Goal: Task Accomplishment & Management: Manage account settings

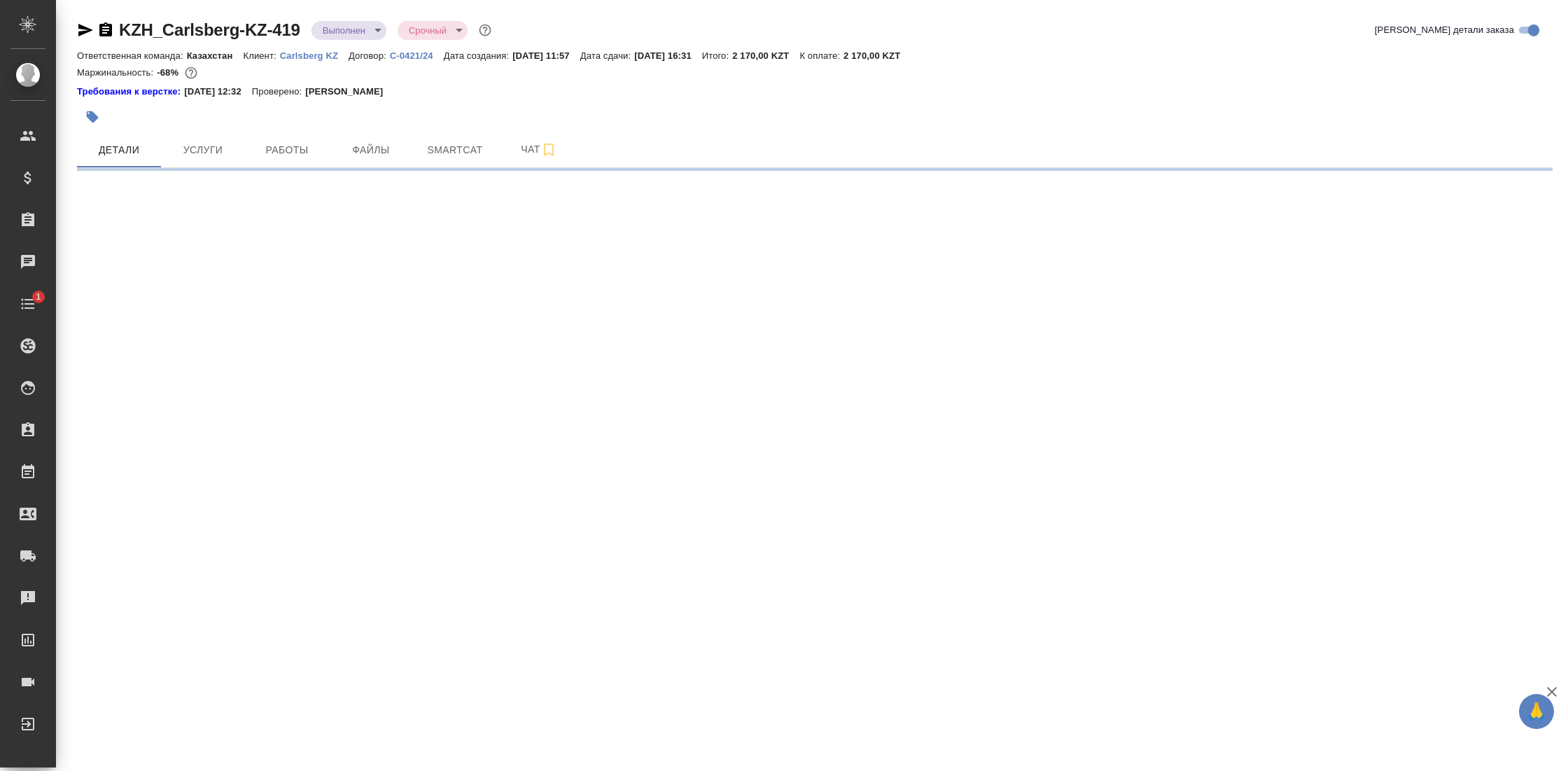
select select "RU"
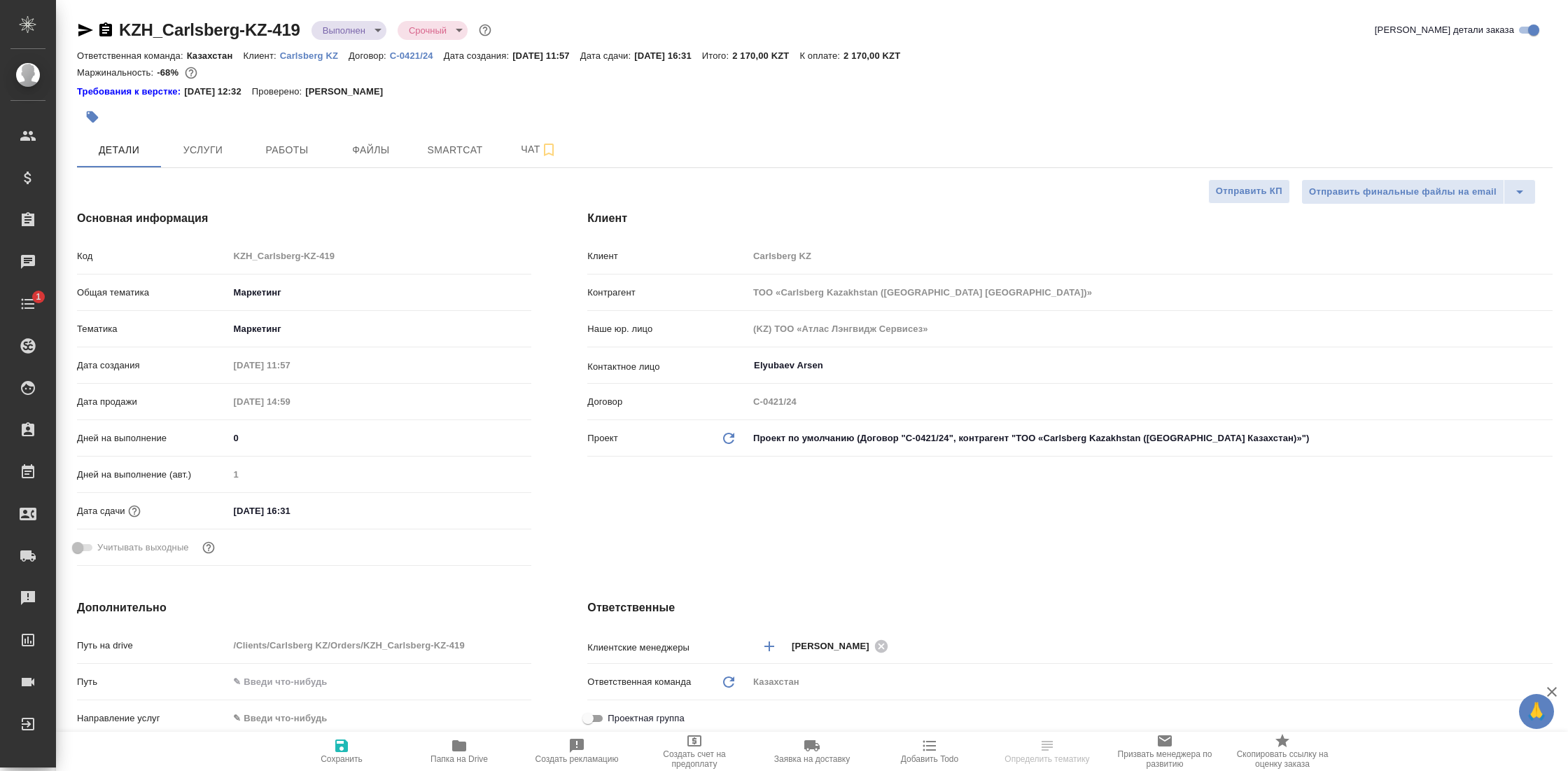
type textarea "x"
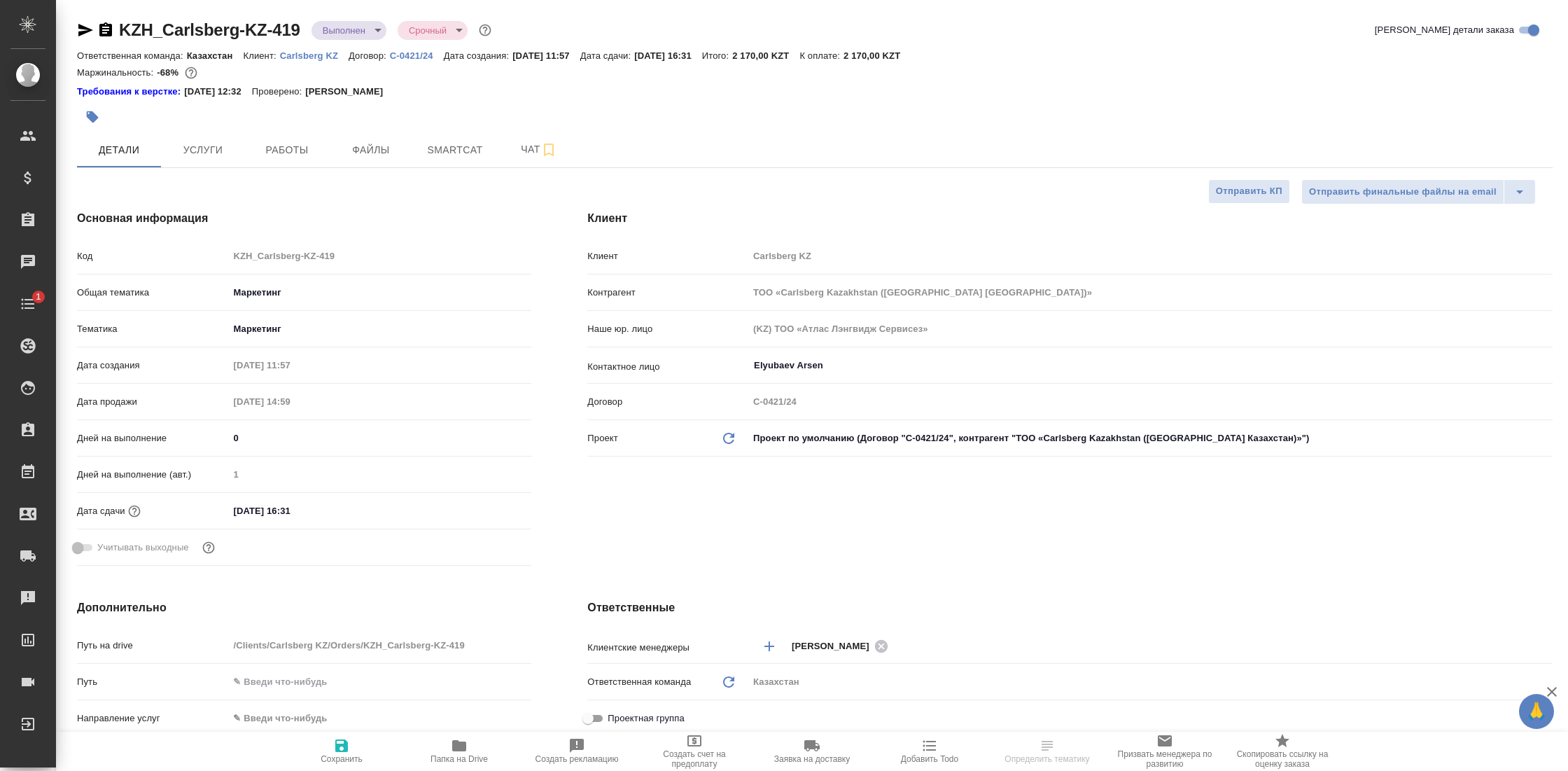
type textarea "x"
type input "Matveeva Anastasia"
type input "Журавлев Денис"
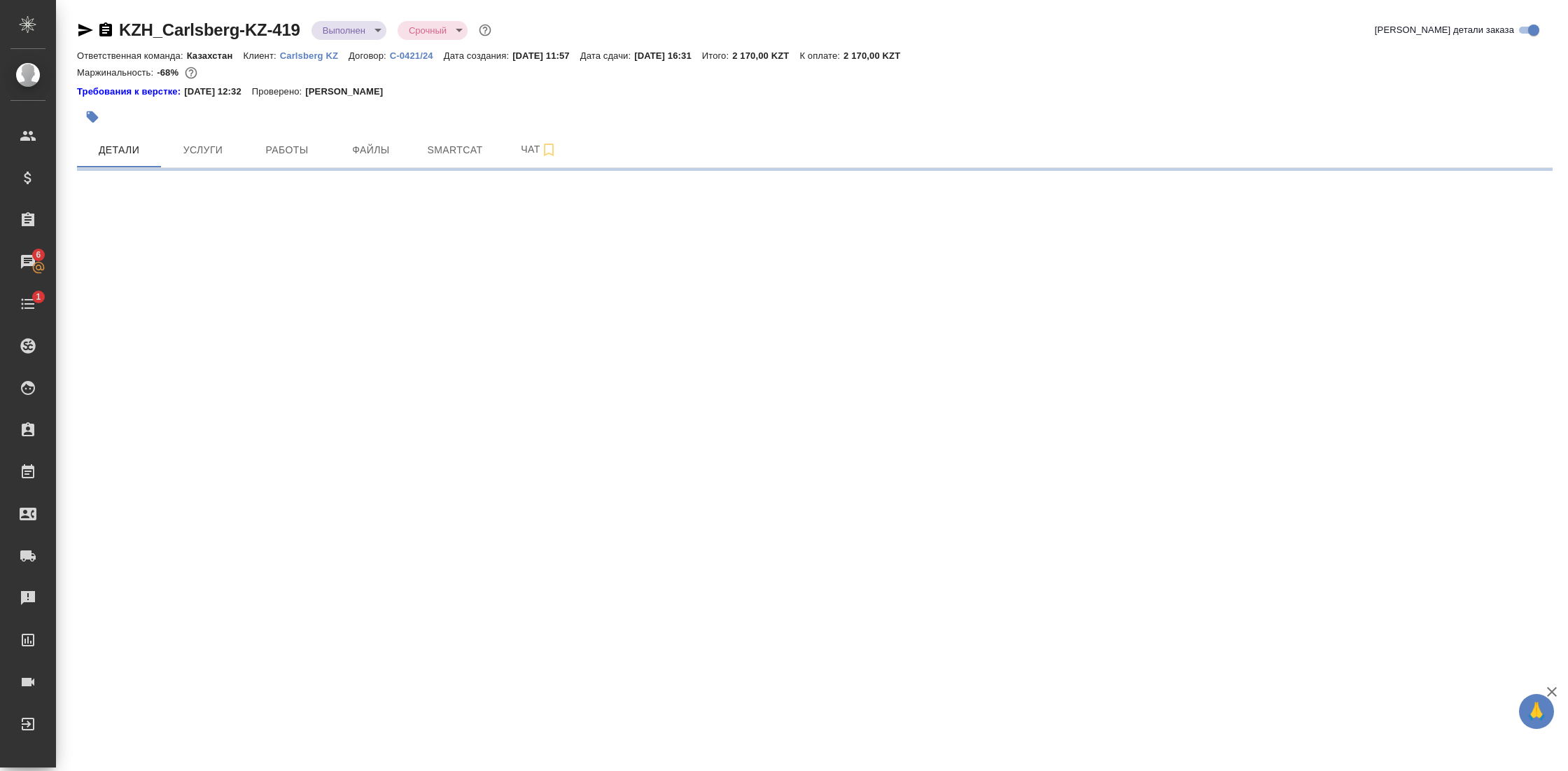
select select "RU"
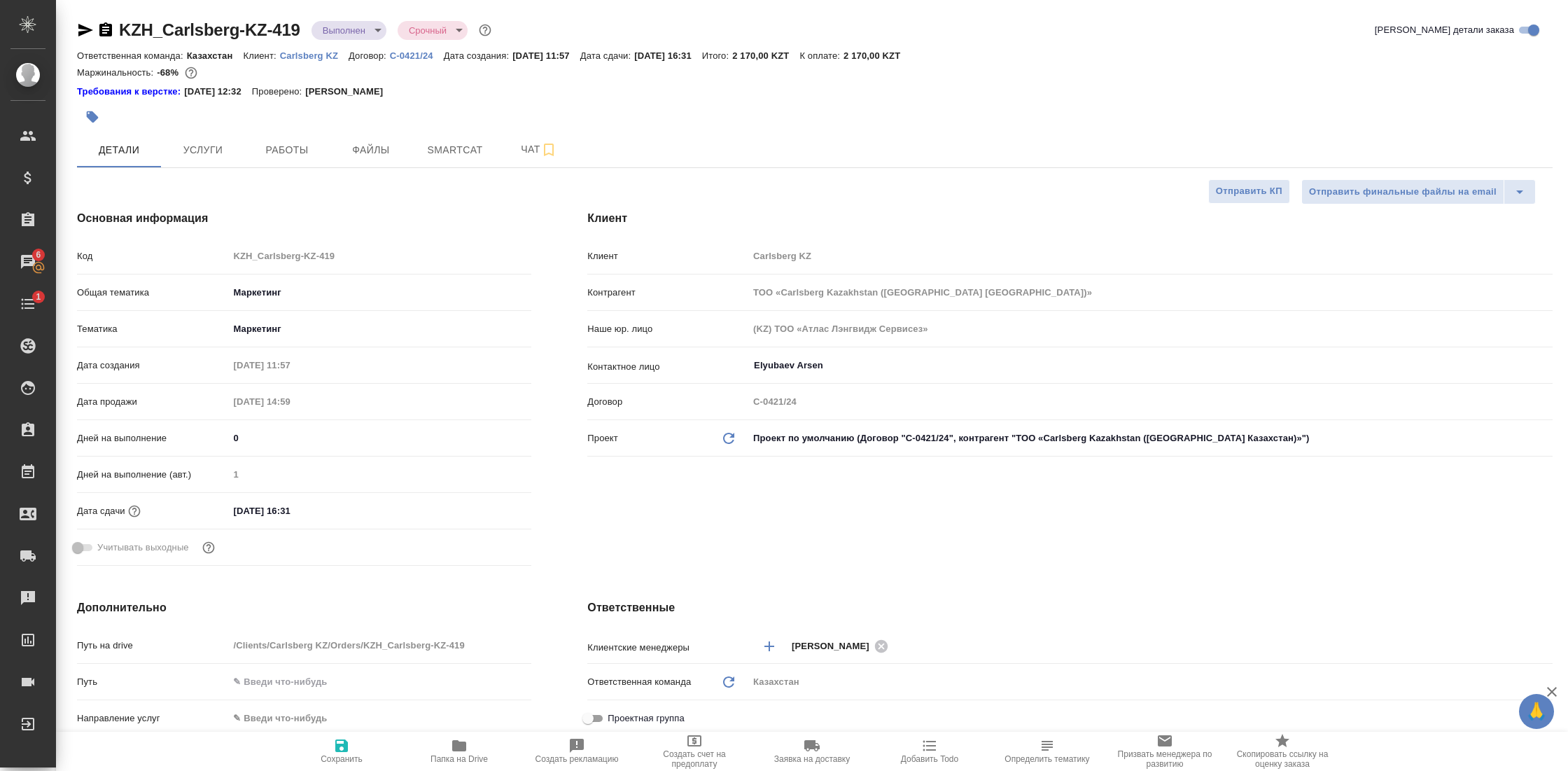
type textarea "x"
click at [286, 143] on span "Работы" at bounding box center [287, 151] width 67 height 18
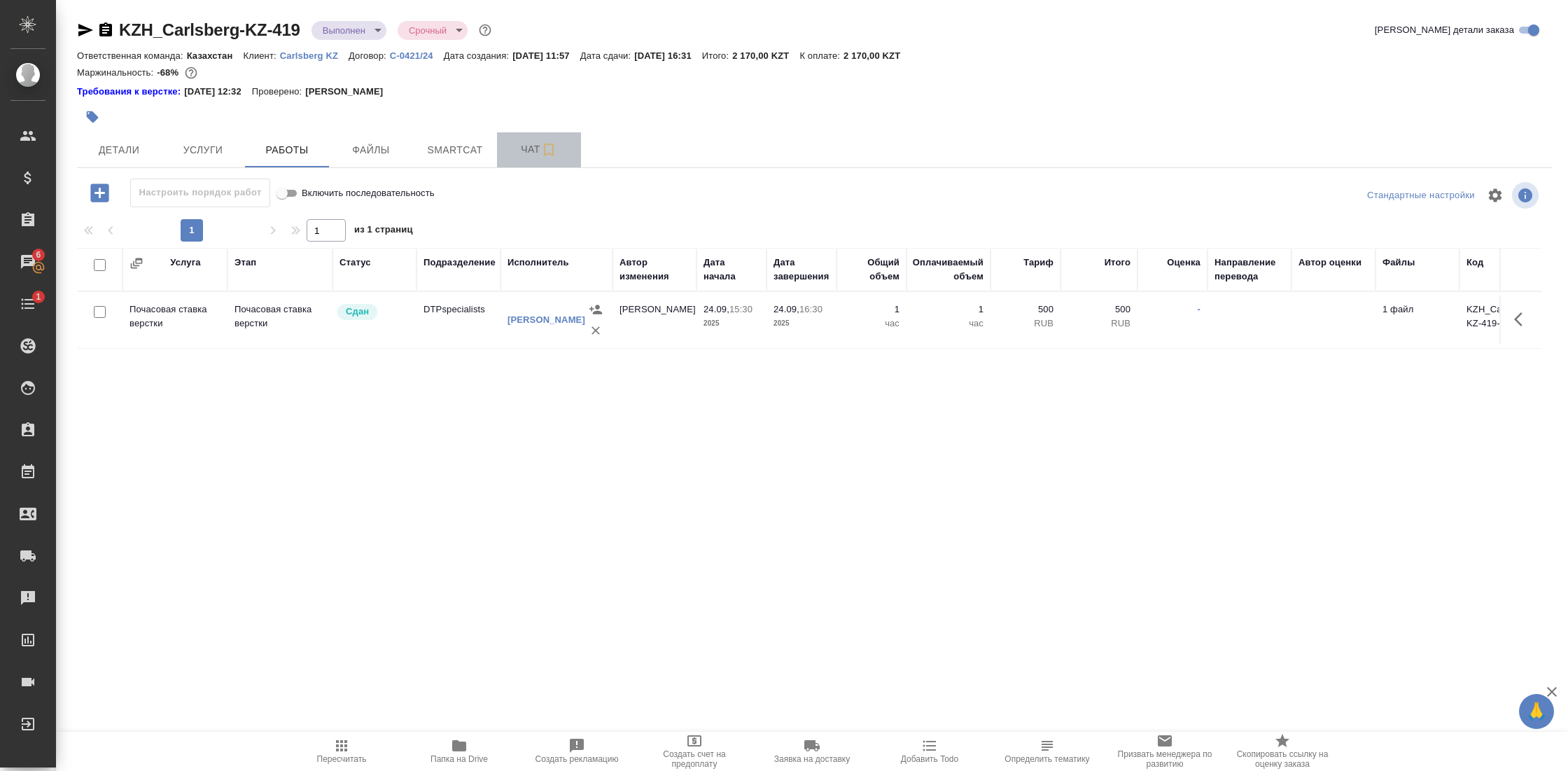
click at [520, 140] on button "Чат" at bounding box center [539, 149] width 84 height 35
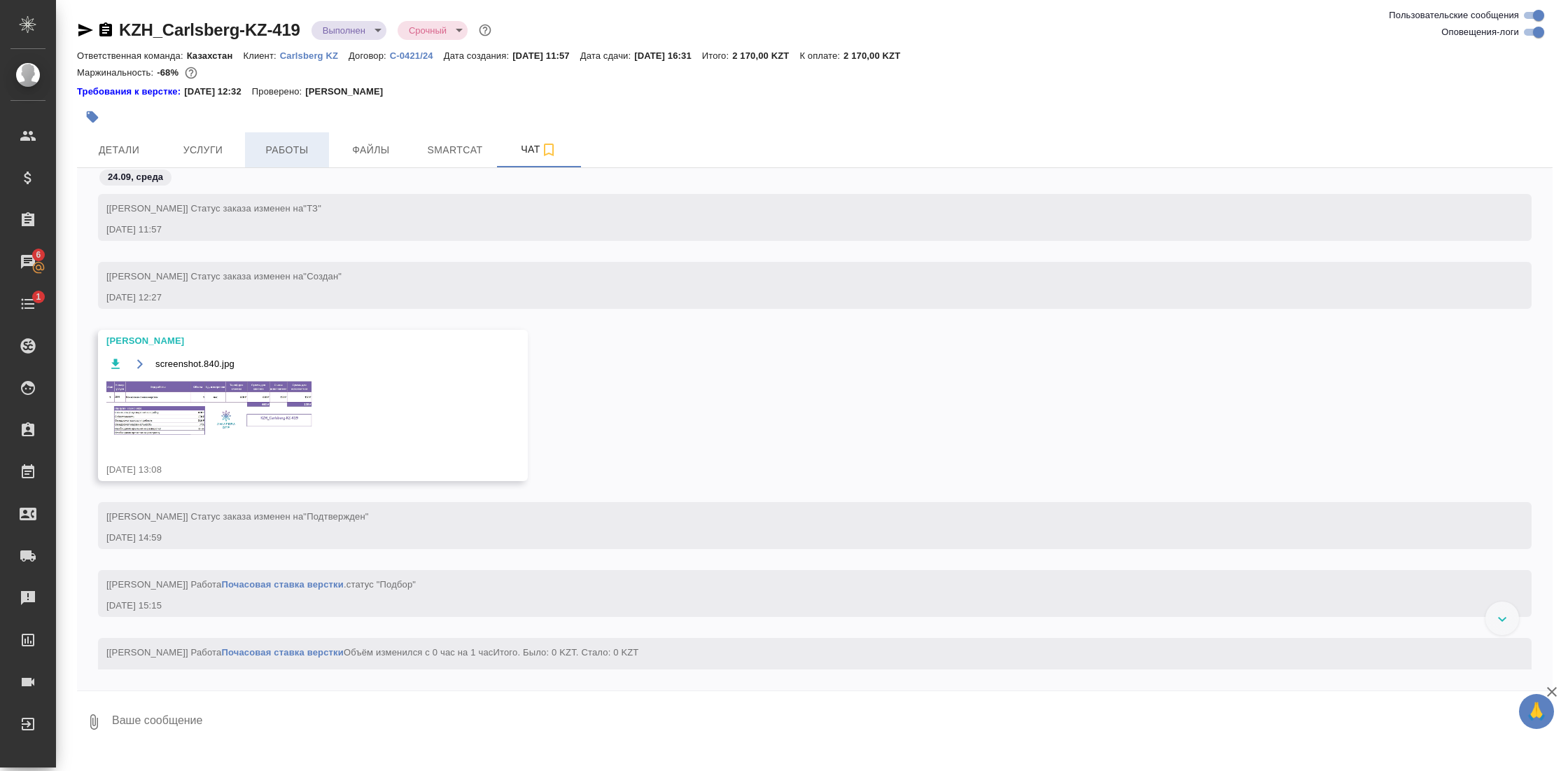
click at [278, 144] on span "Работы" at bounding box center [287, 151] width 67 height 18
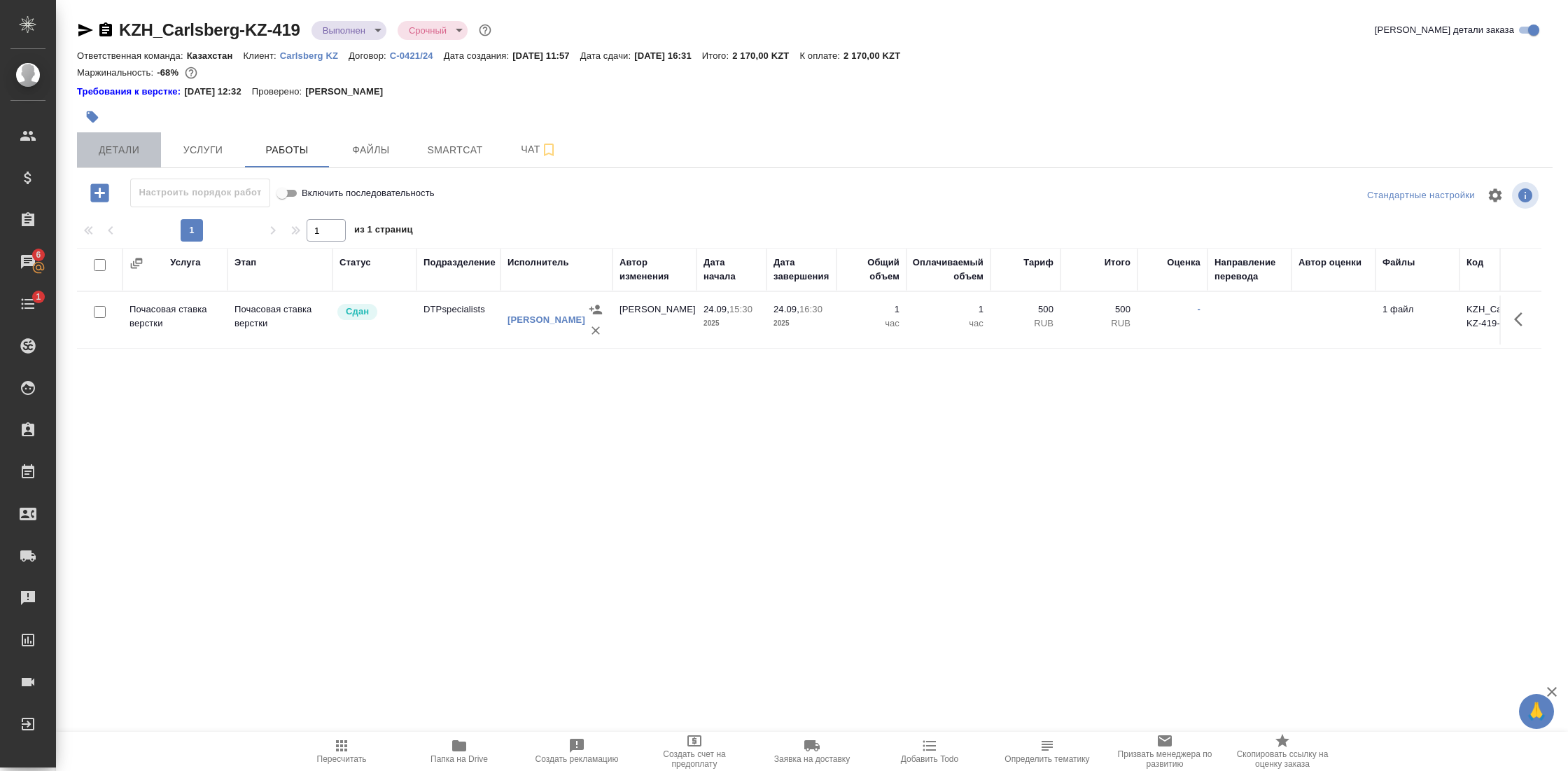
click at [130, 145] on span "Детали" at bounding box center [118, 151] width 67 height 18
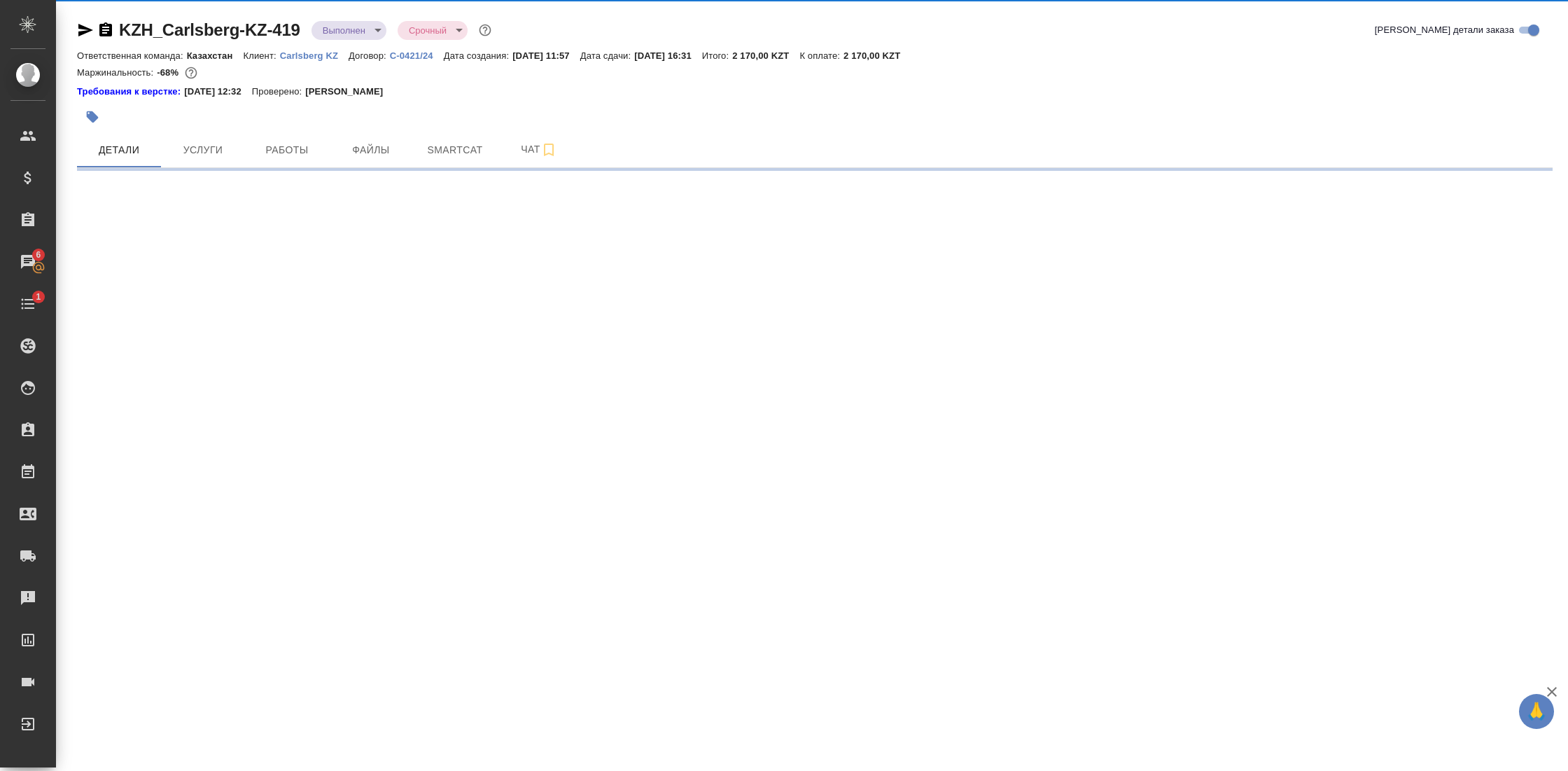
select select "RU"
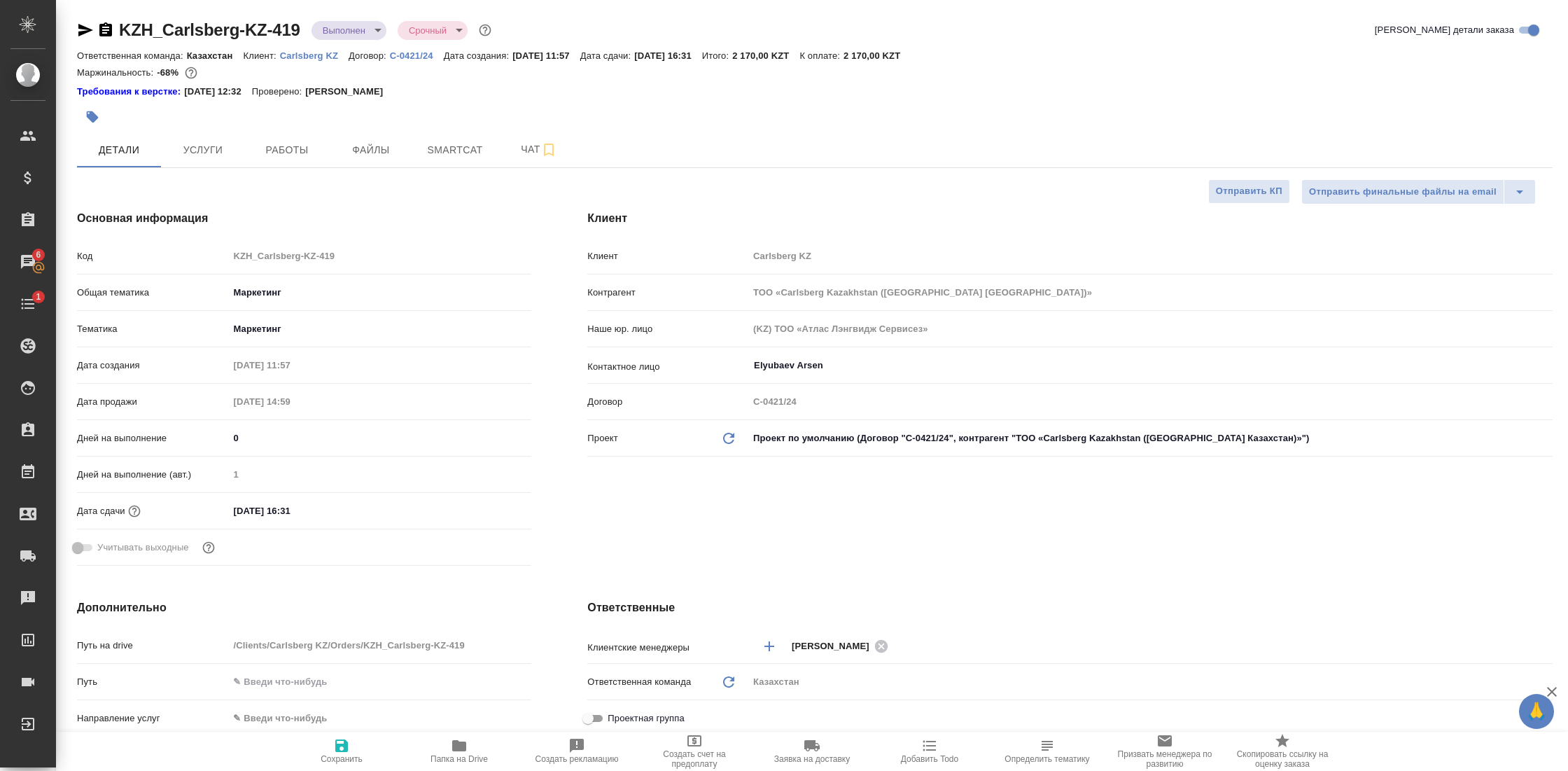
type textarea "x"
click at [104, 27] on icon "button" at bounding box center [106, 30] width 17 height 17
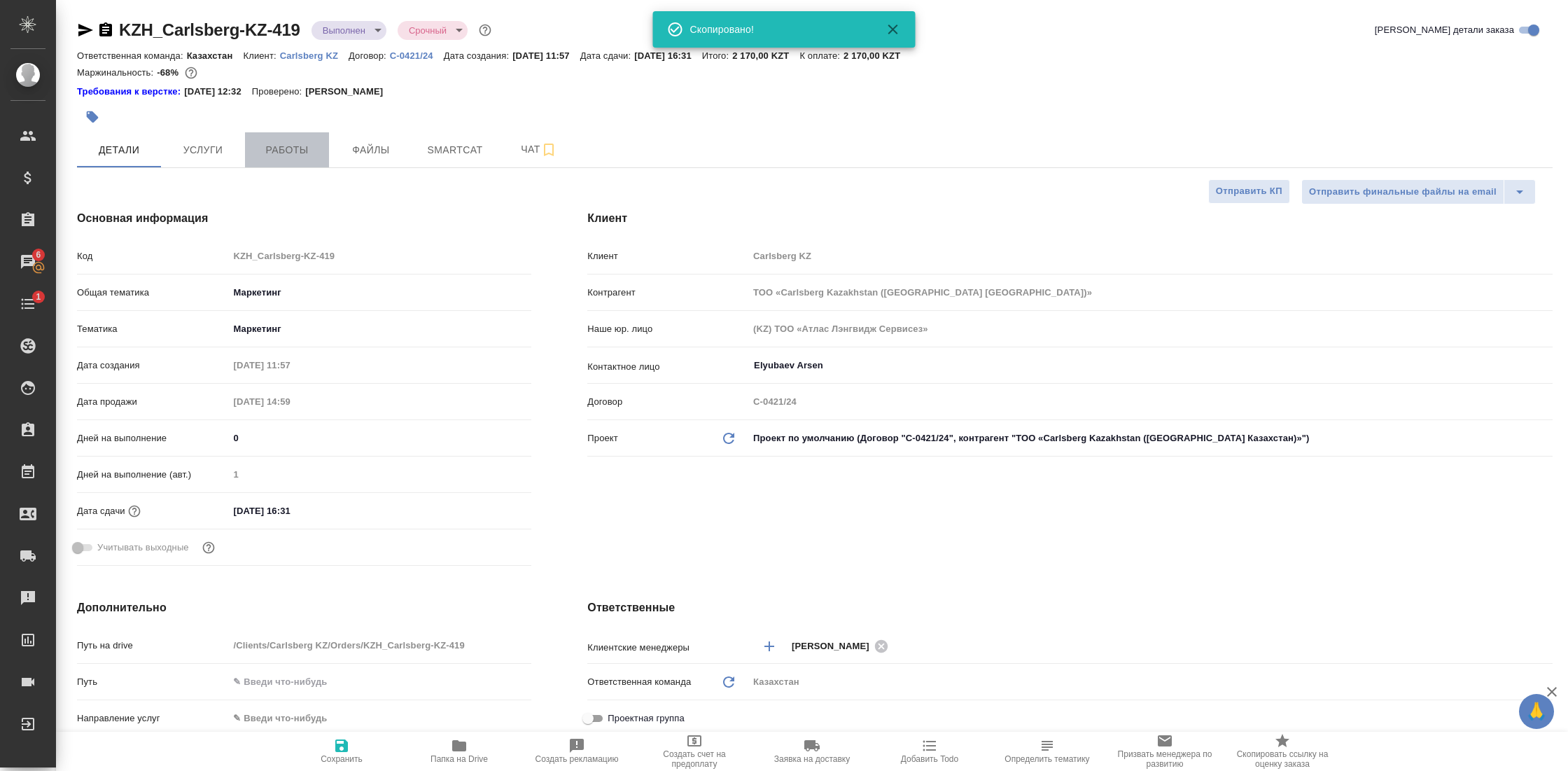
click at [299, 146] on span "Работы" at bounding box center [287, 151] width 67 height 18
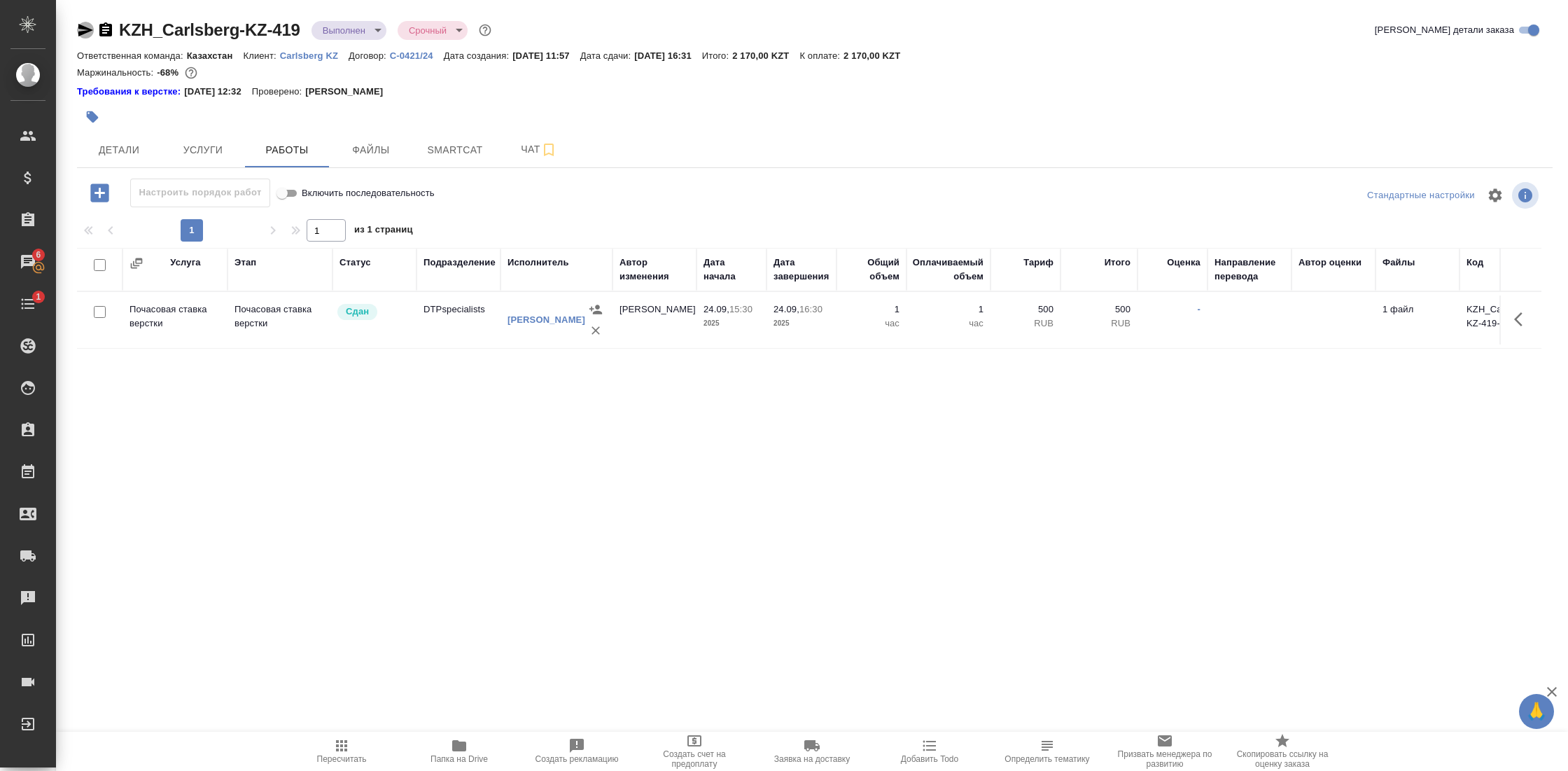
click at [81, 32] on icon "button" at bounding box center [85, 31] width 15 height 13
click at [450, 329] on td "DTPspecialists" at bounding box center [458, 320] width 84 height 49
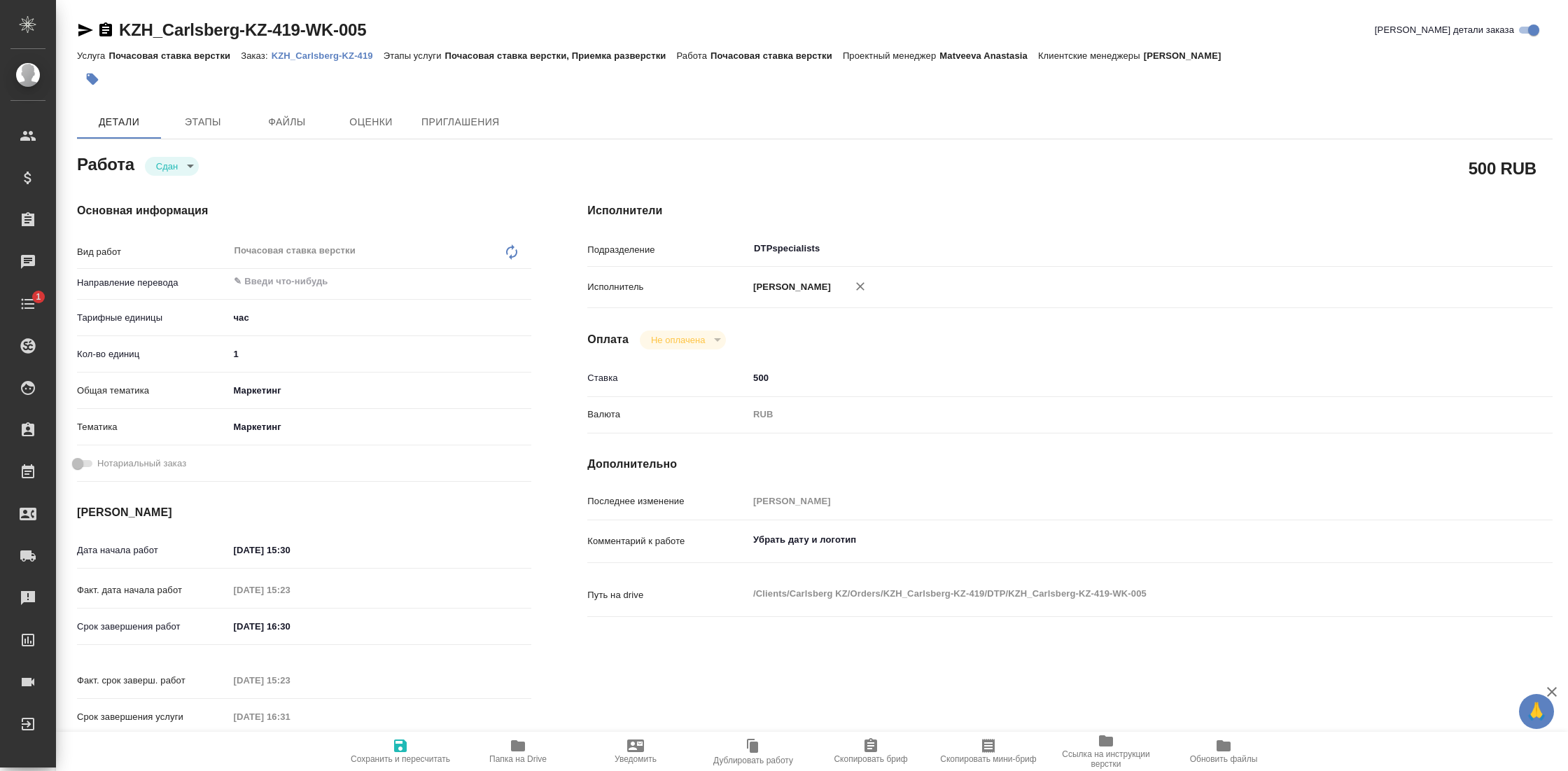
type textarea "x"
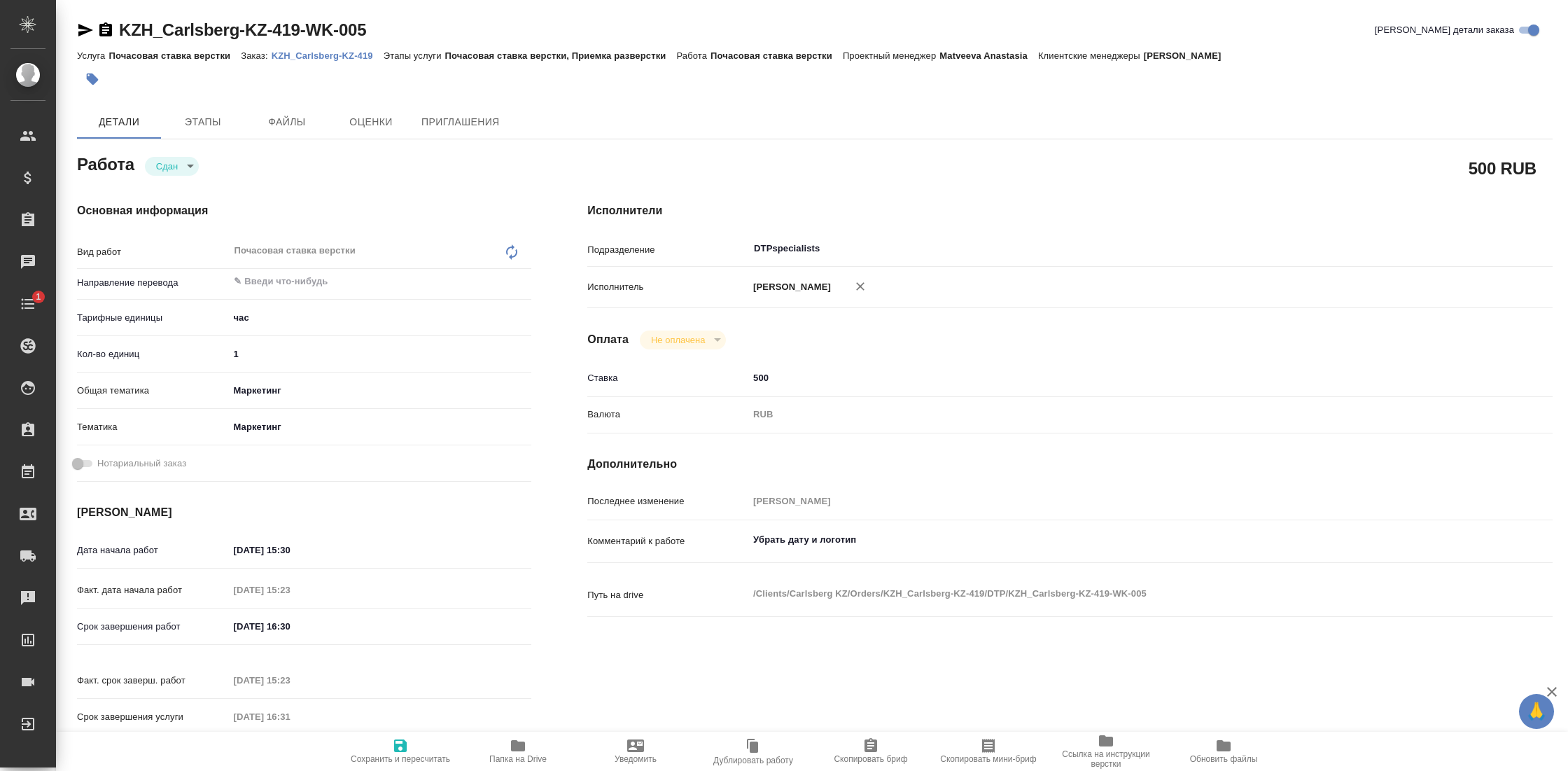
type textarea "x"
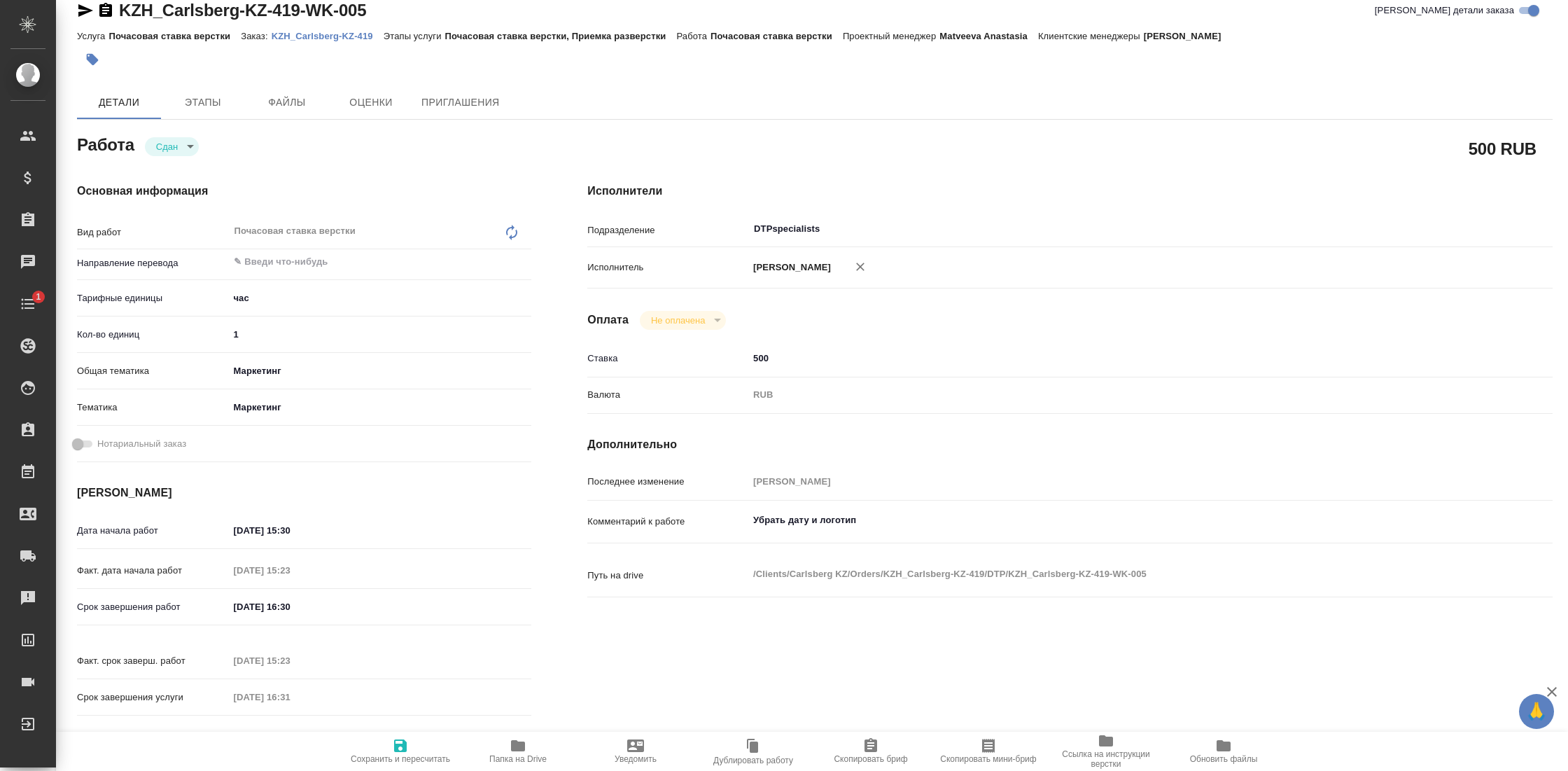
scroll to position [25, 0]
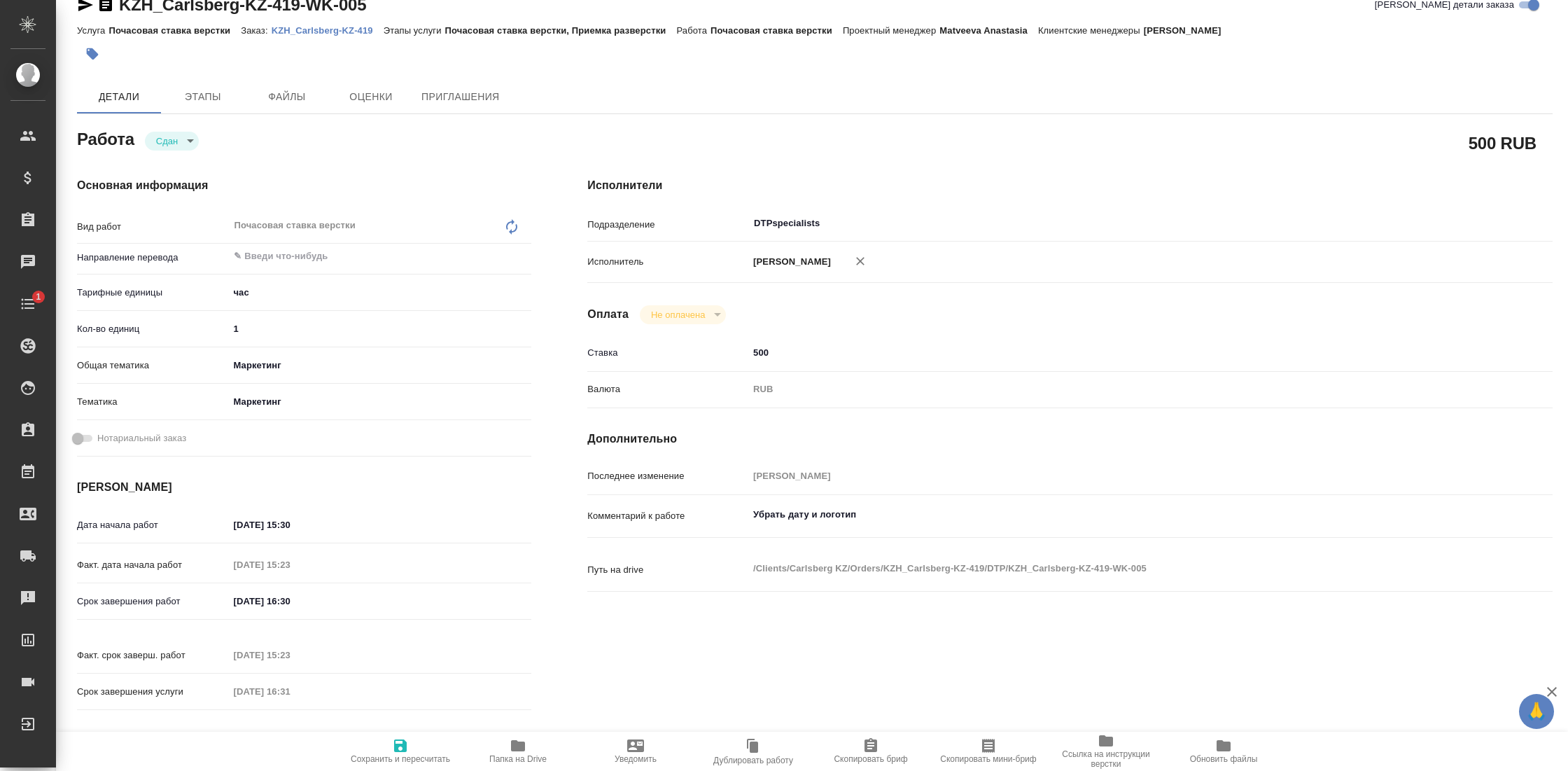
type textarea "x"
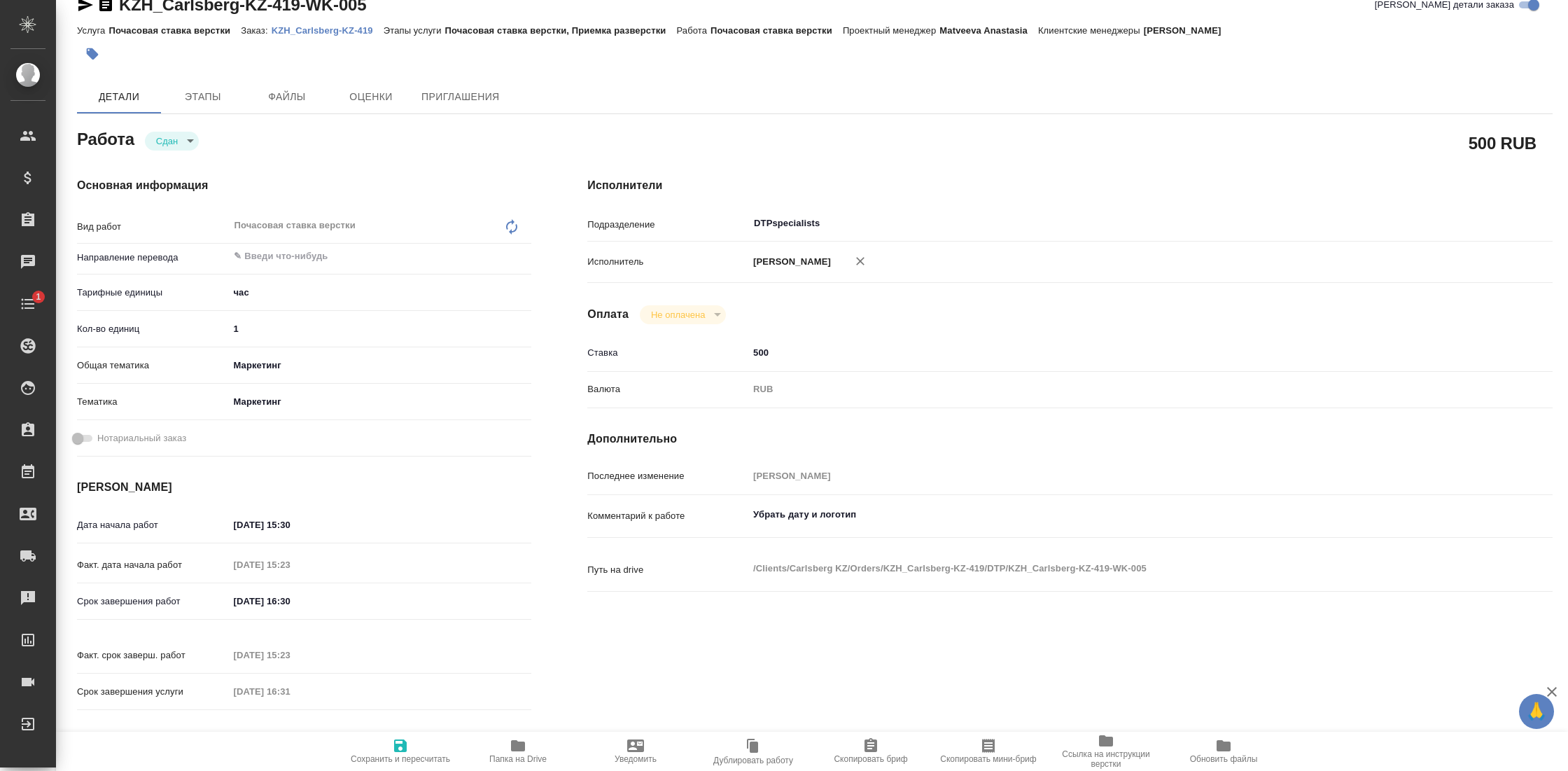
type textarea "x"
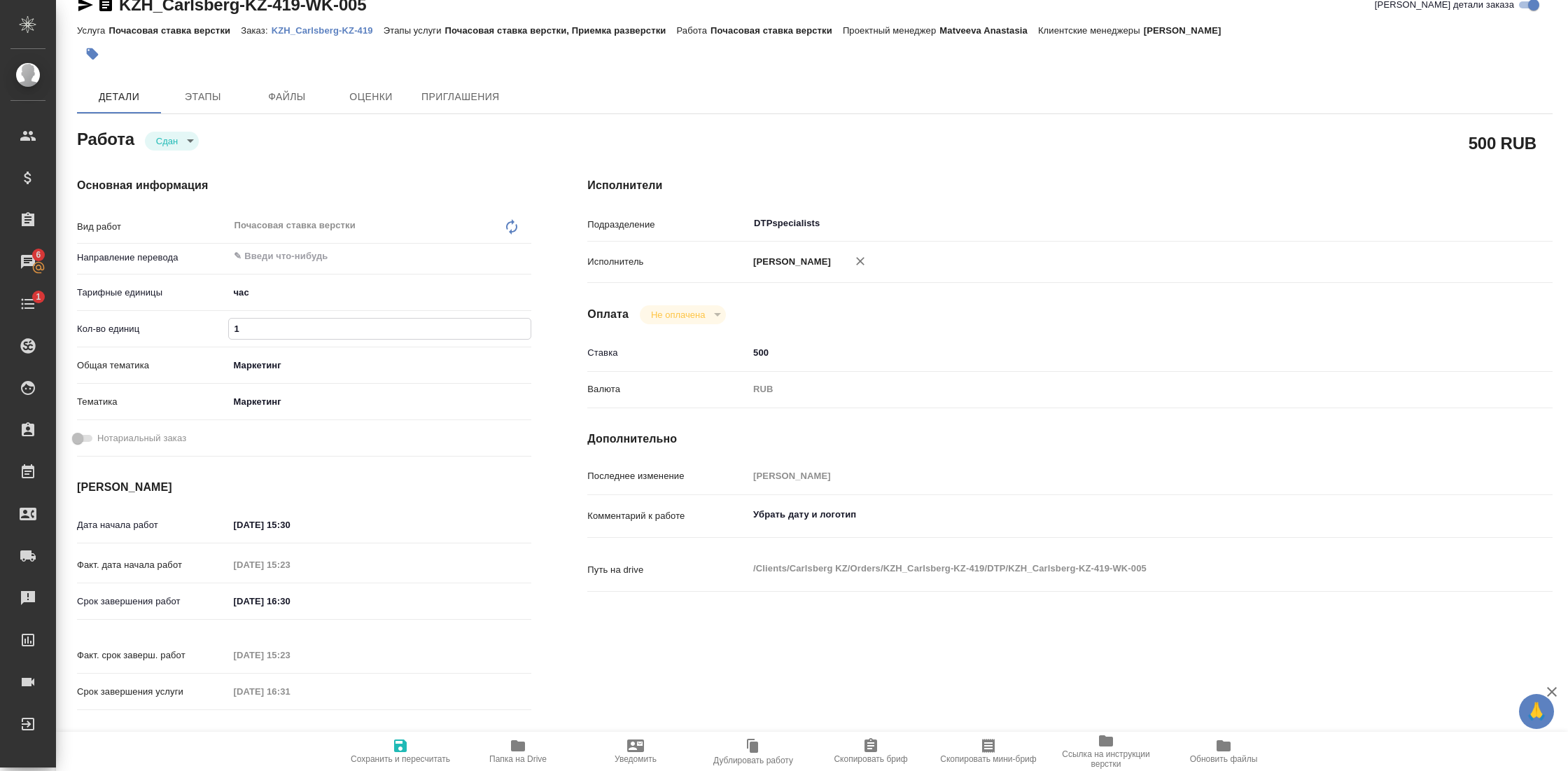
drag, startPoint x: 273, startPoint y: 334, endPoint x: 209, endPoint y: 331, distance: 64.1
click at [209, 331] on div "Кол-во единиц 1" at bounding box center [305, 329] width 454 height 24
type textarea "x"
type input "0"
type textarea "x"
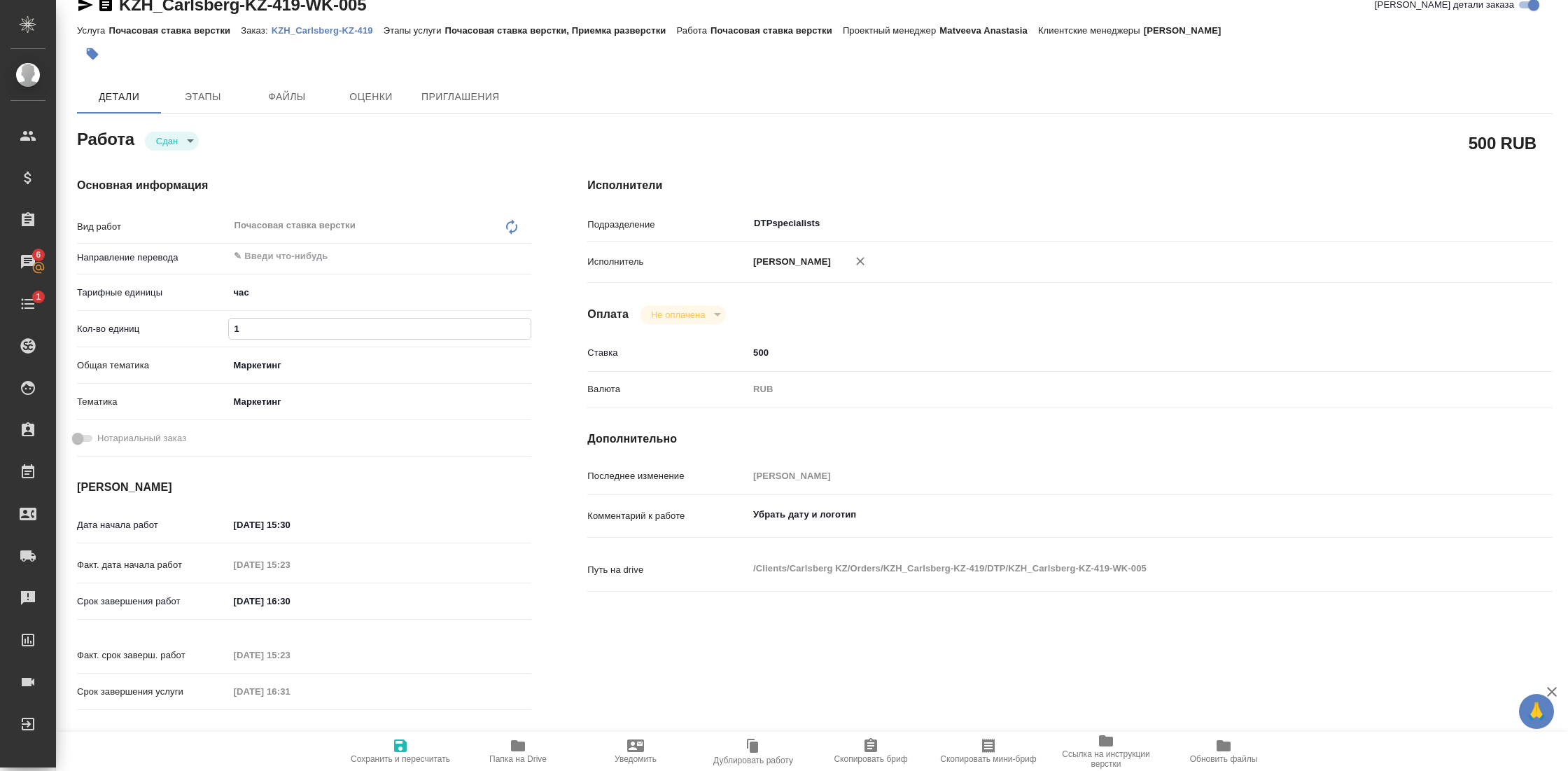
type textarea "x"
type input "0.1"
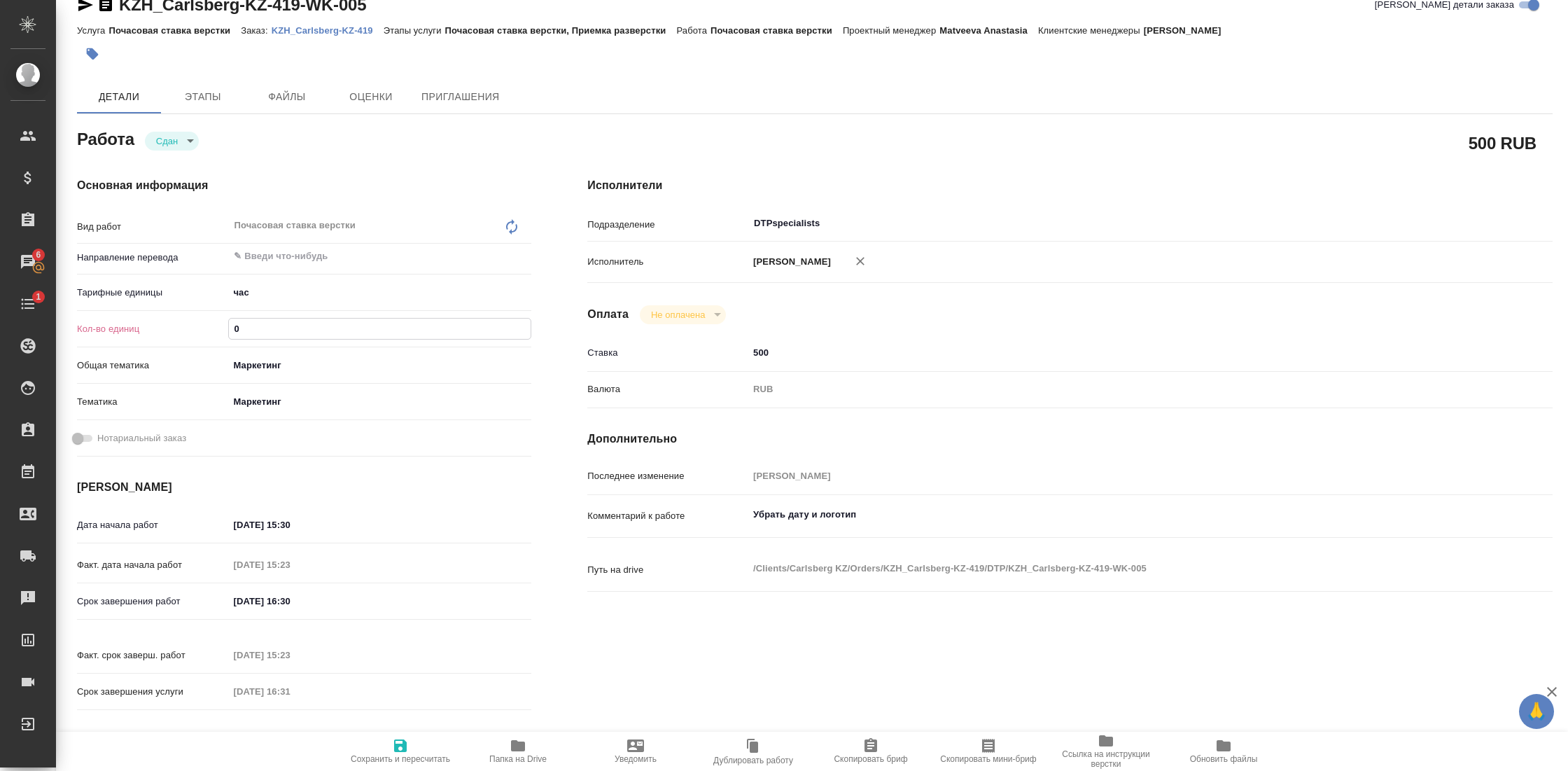
type textarea "x"
type input "0.1"
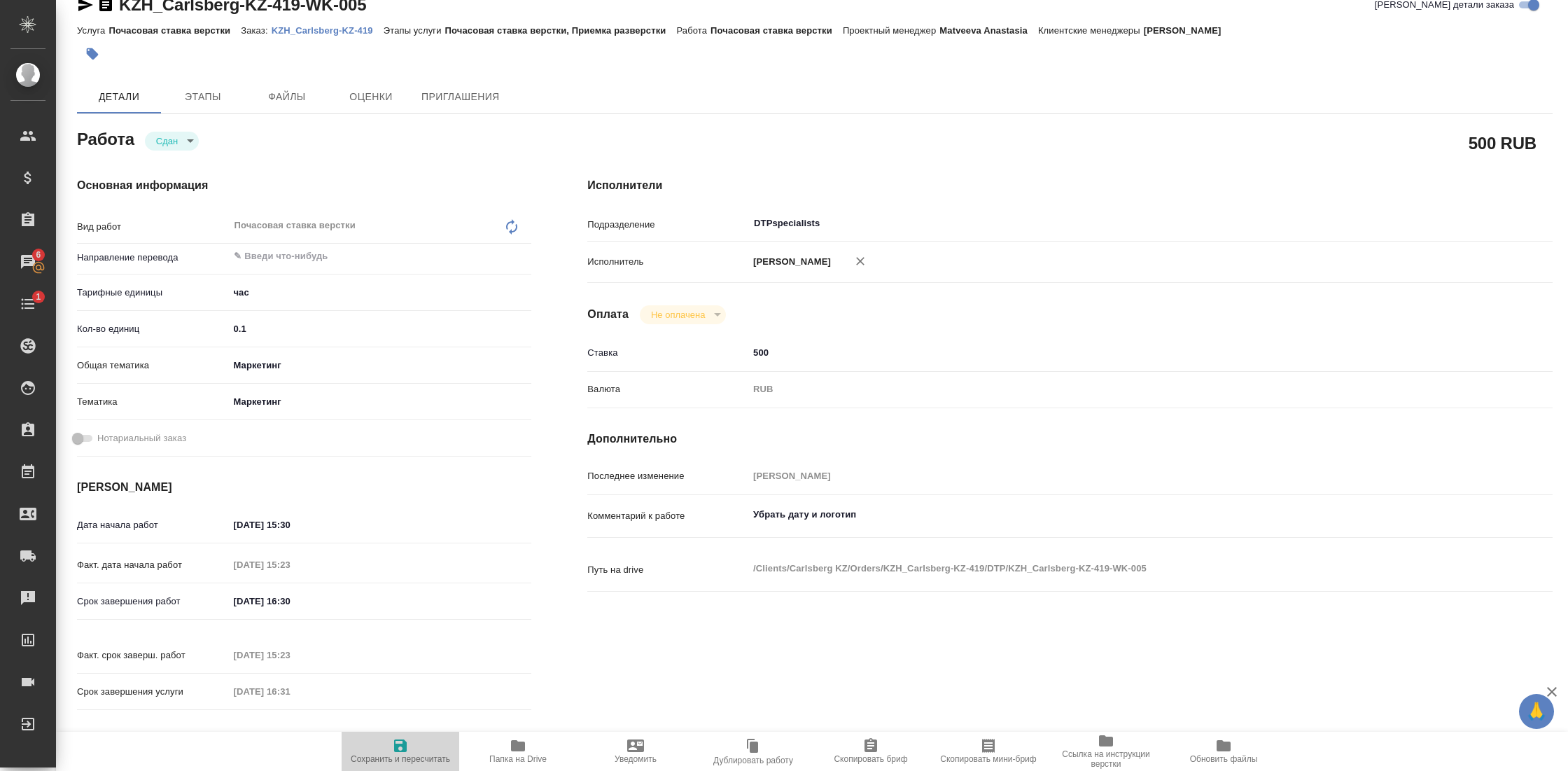
click at [413, 745] on span "Сохранить и пересчитать" at bounding box center [400, 750] width 101 height 27
type textarea "x"
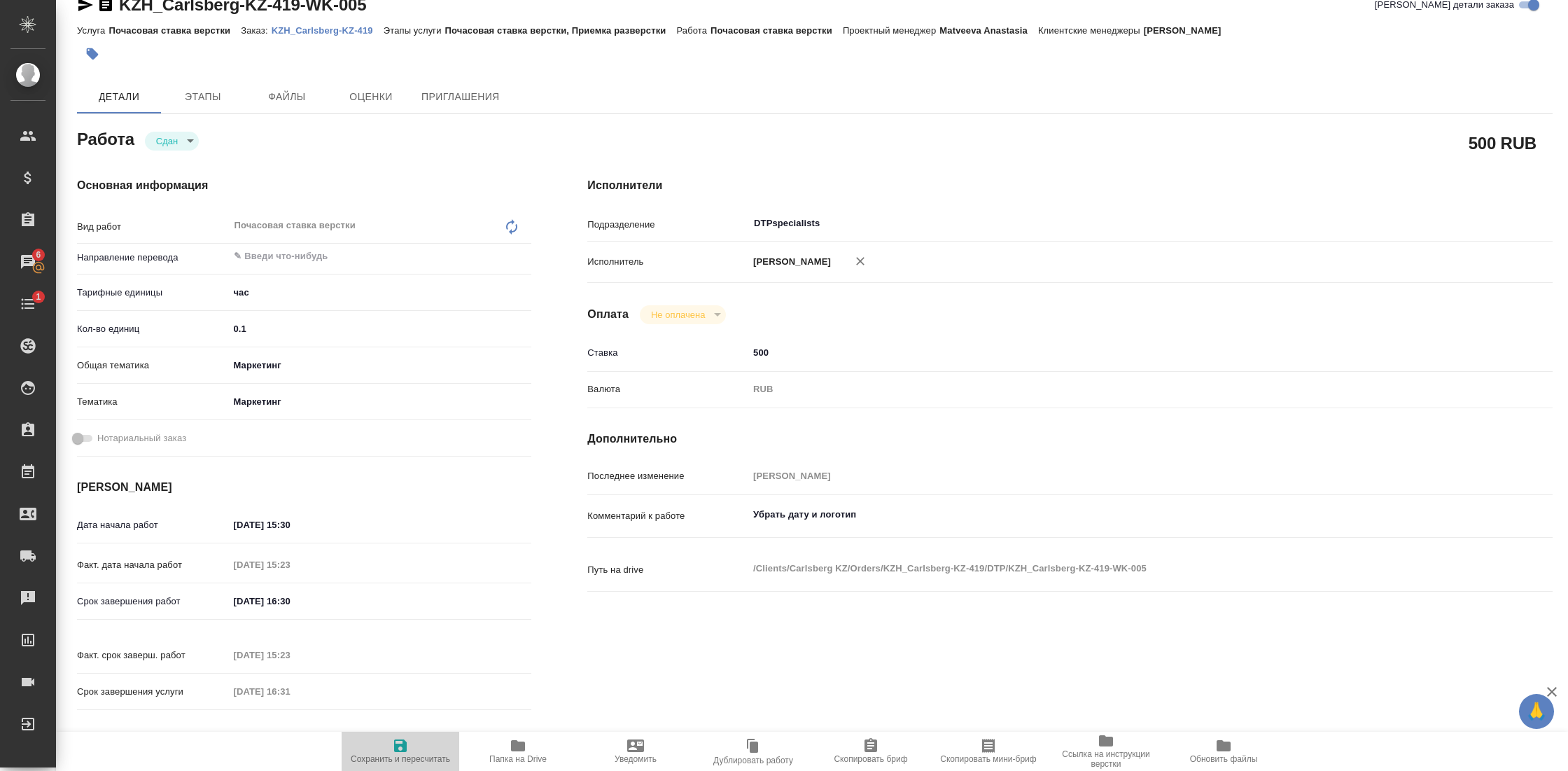
type textarea "x"
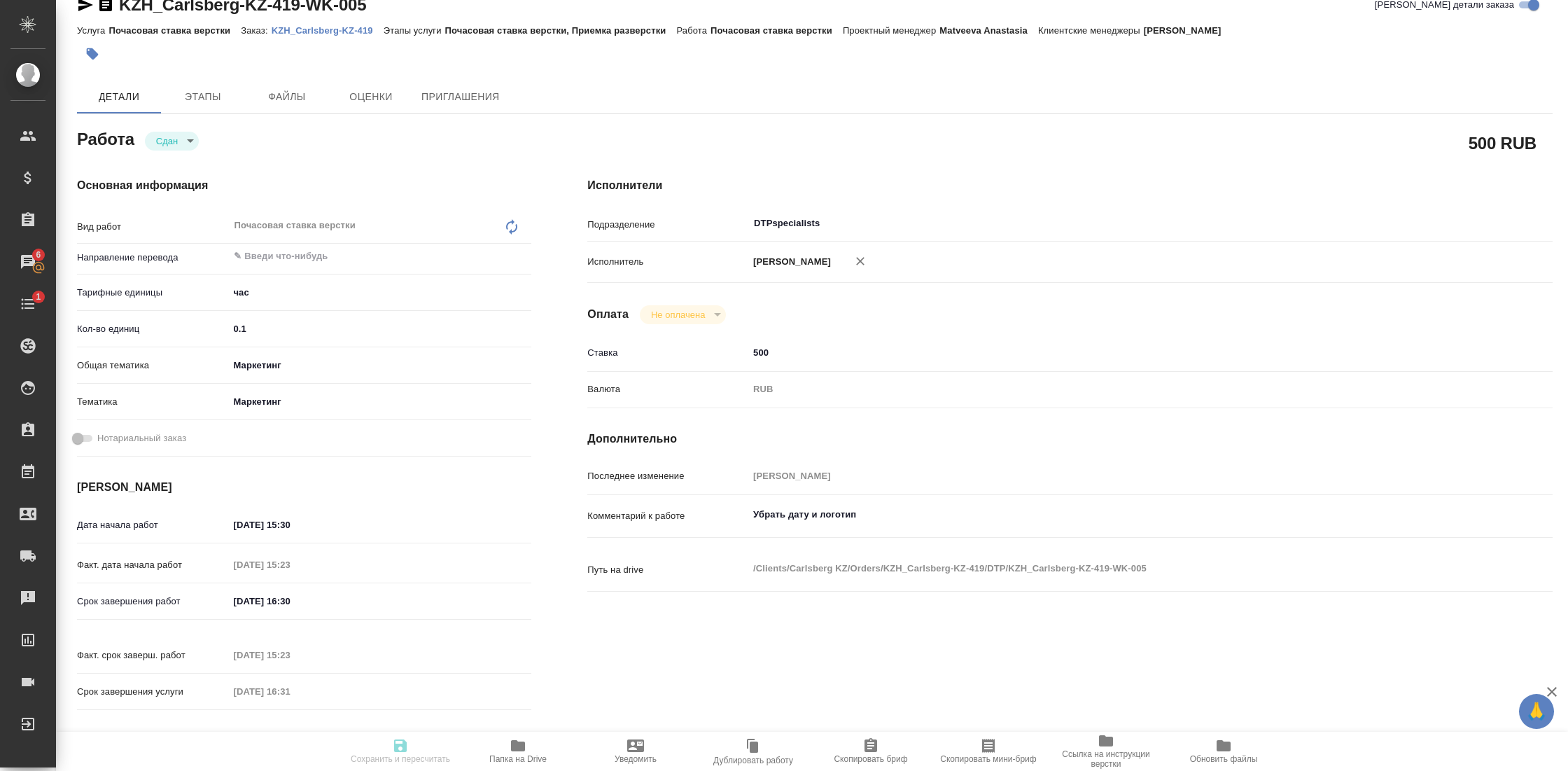
type textarea "x"
type input "closed"
type textarea "Почасовая ставка верстки"
type textarea "x"
type input "5a8b1489cc6b4906c91bfd93"
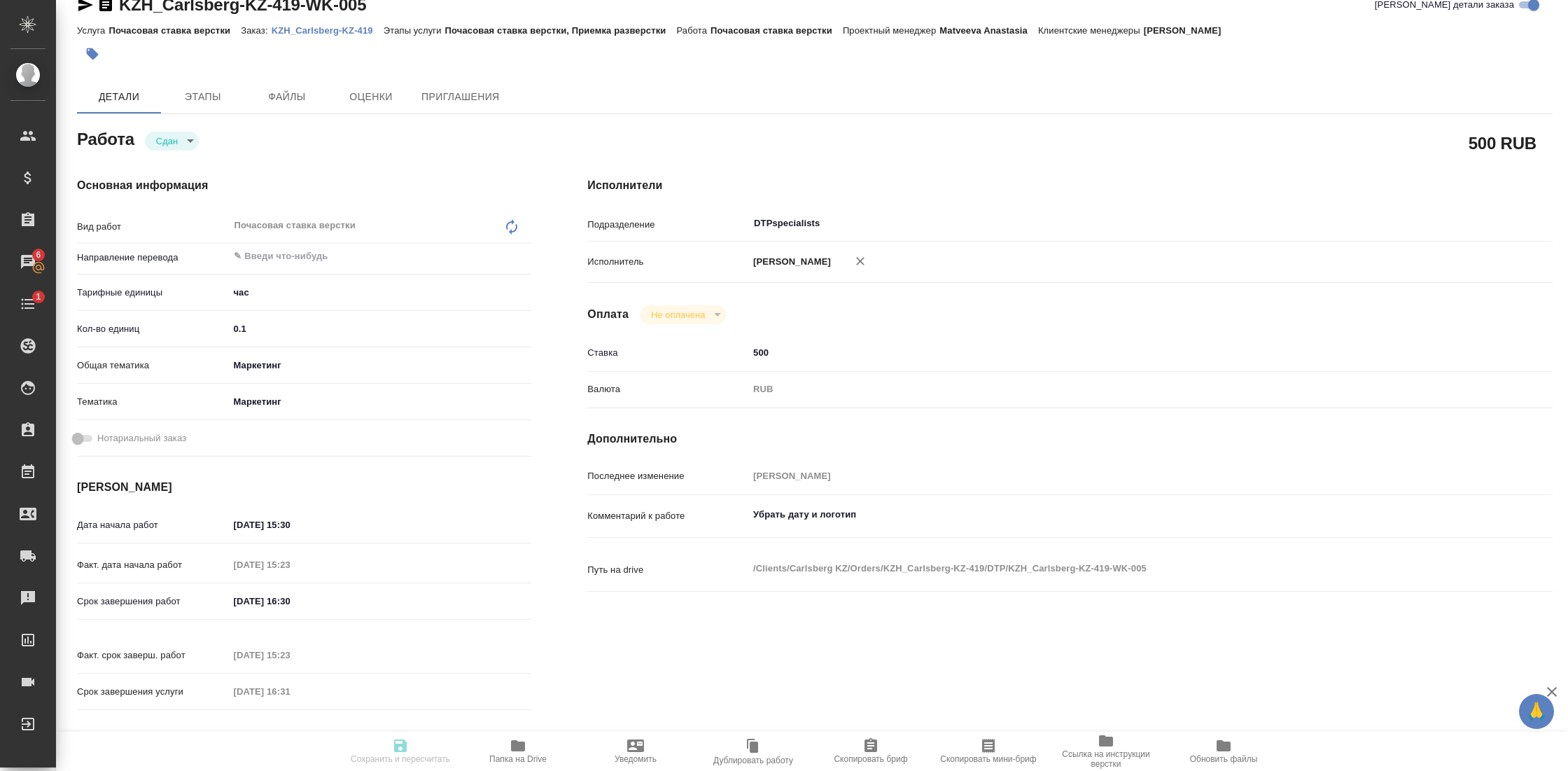
type input "0.1"
type input "marketing"
type input "5a8b8b956a9677013d343d63"
type input "[DATE] 15:30"
type input "24.09.2025 15:23"
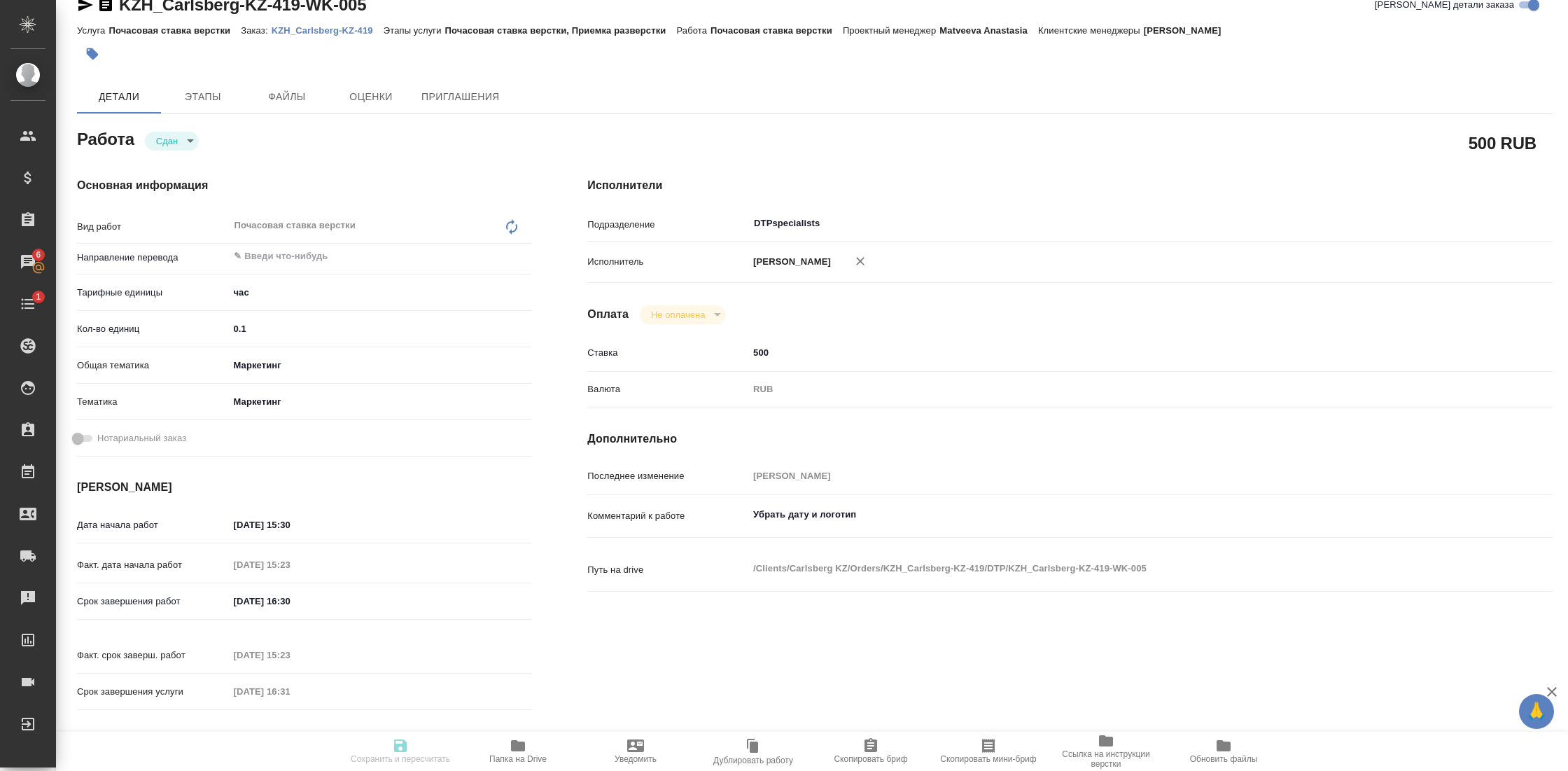
type input "24.09.2025 16:30"
type input "24.09.2025 15:23"
type input "24.09.2025 16:31"
type input "DTPspecialists"
type input "notPayed"
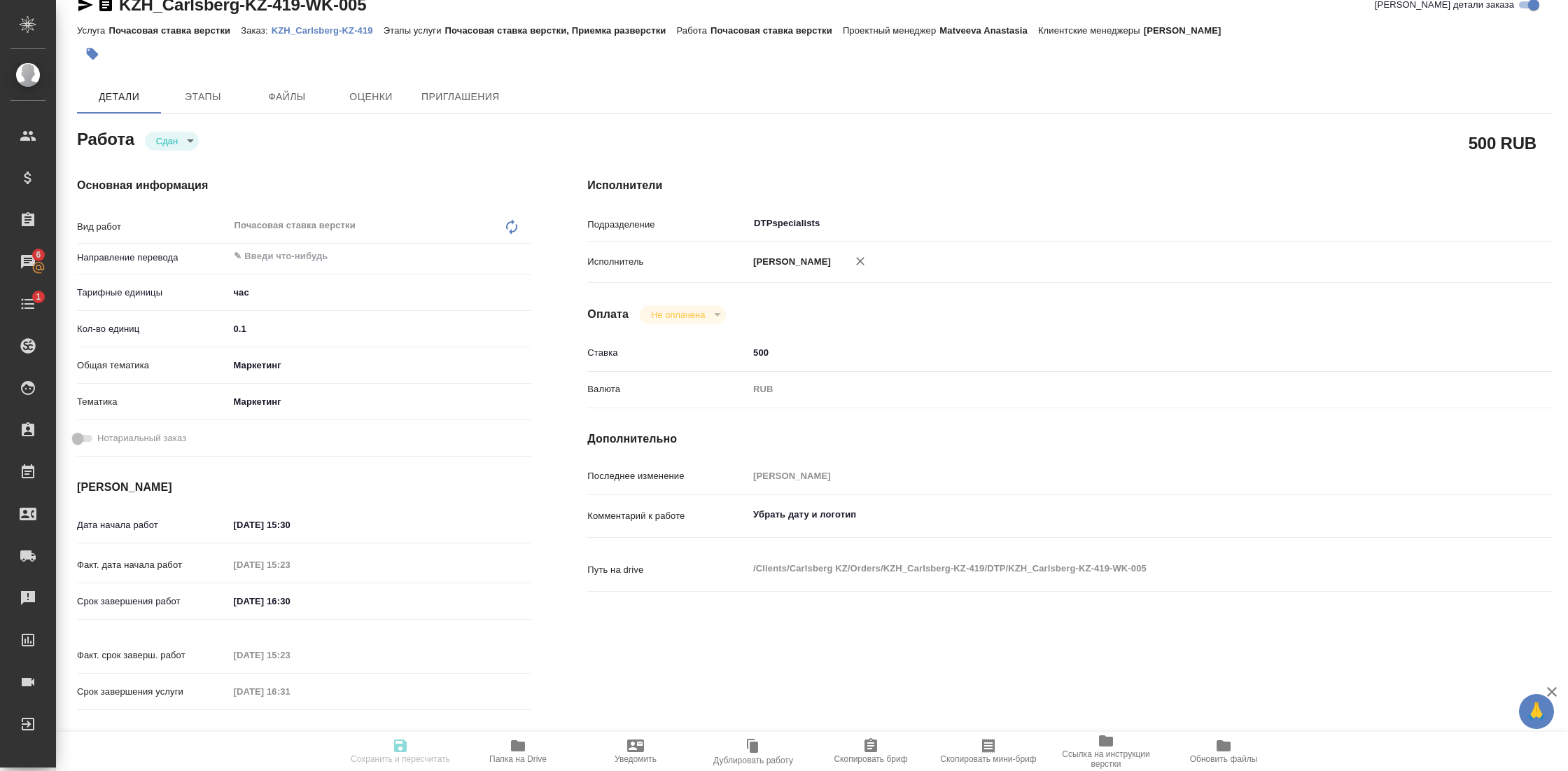
type input "500"
type input "RUB"
type input "Гостев Юрий"
type textarea "Убрать дату и логотип"
type textarea "x"
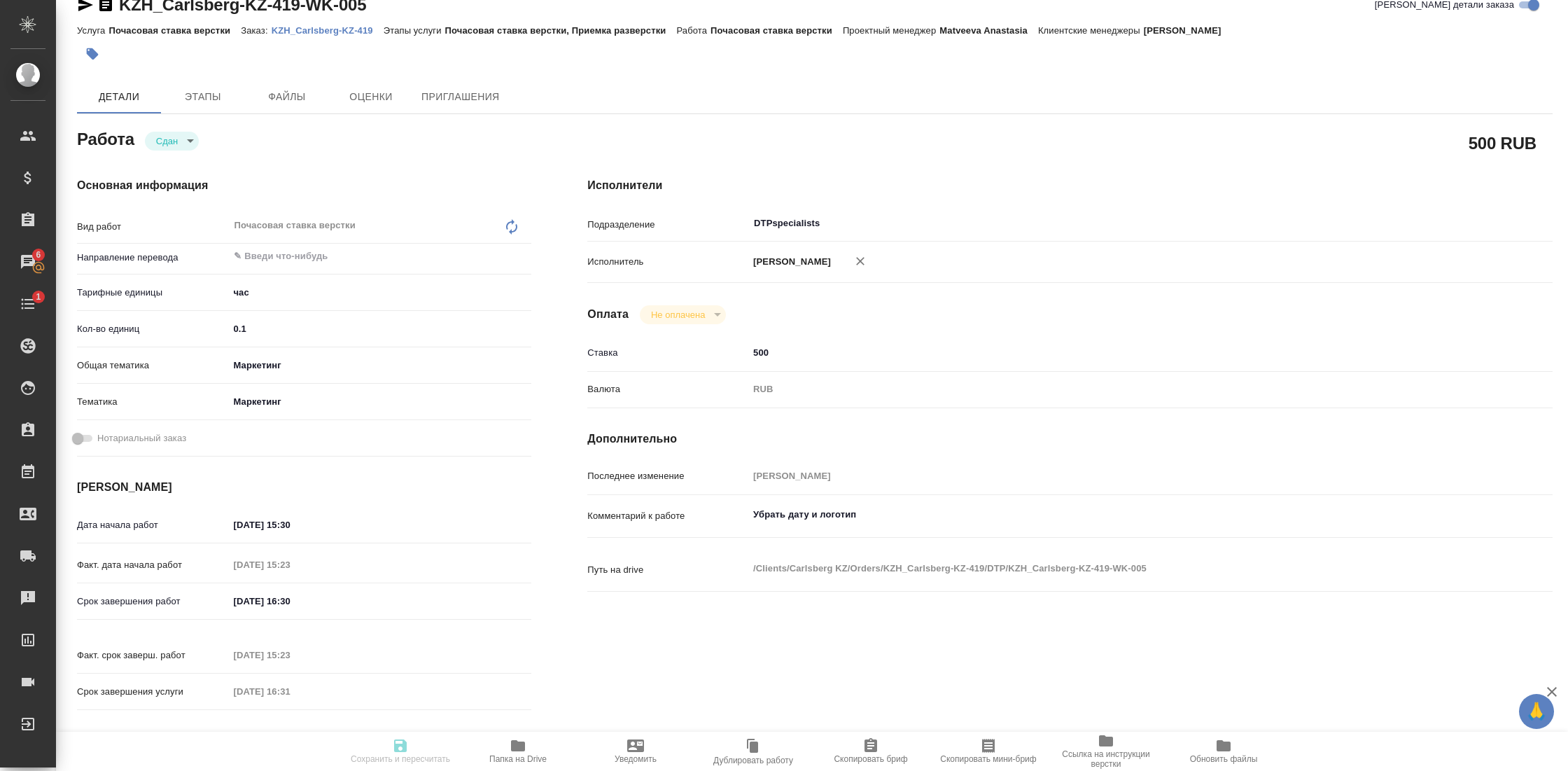
type textarea "/Clients/Carlsberg KZ/Orders/KZH_Carlsberg-KZ-419/DTP/KZH_Carlsberg-KZ-419-WK-0…"
type textarea "x"
type input "KZH_Carlsberg-KZ-419"
type input "Почасовая ставка верстки"
type input "Почасовая ставка верстки, Приемка разверстки"
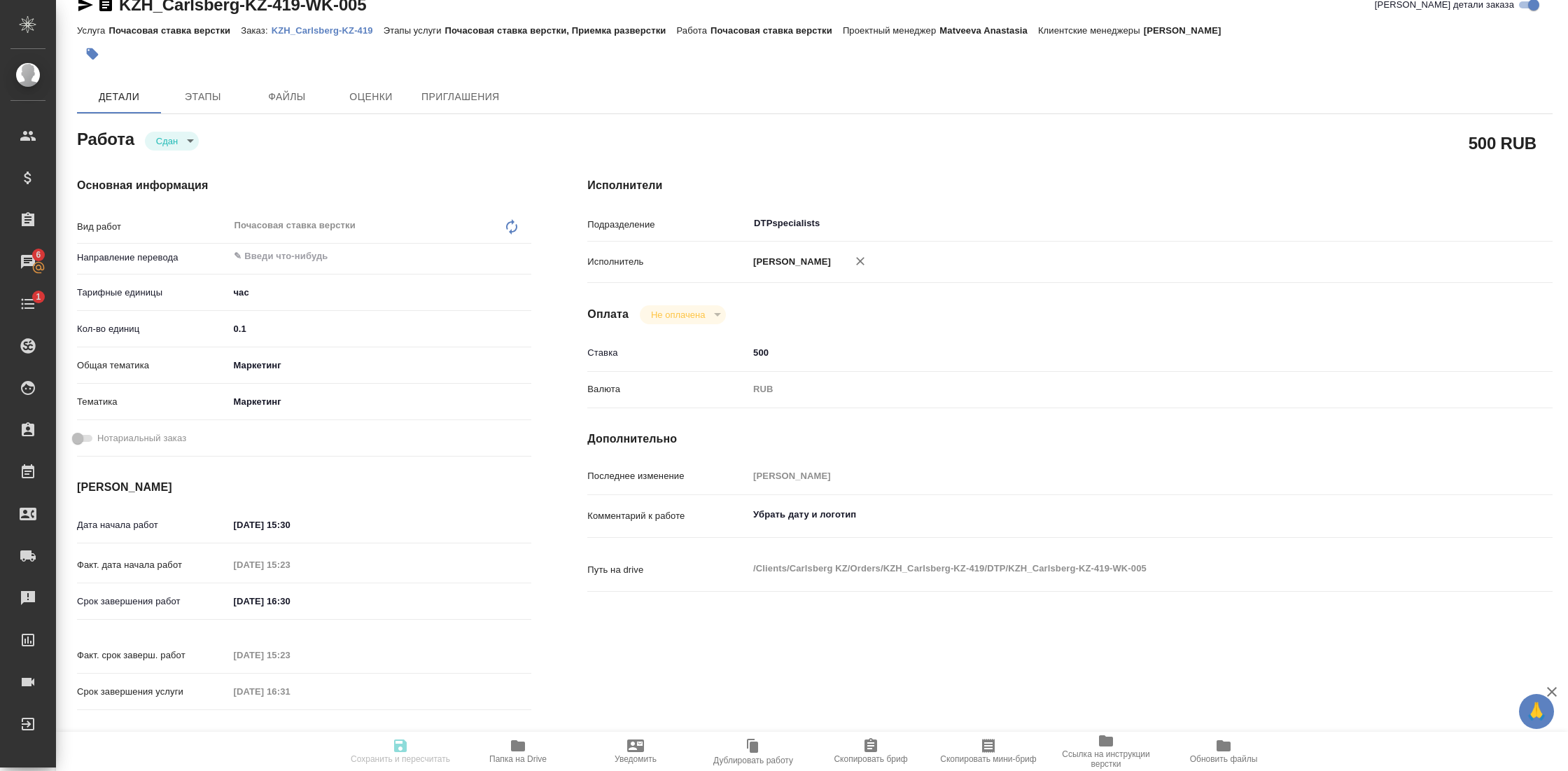
type input "Кошербаева Назерке"
type input "[PERSON_NAME]"
type input "/Clients/Carlsberg KZ/Orders/KZH_Carlsberg-KZ-419"
type textarea "x"
type textarea "просят убрать на слайде дату и логотип"
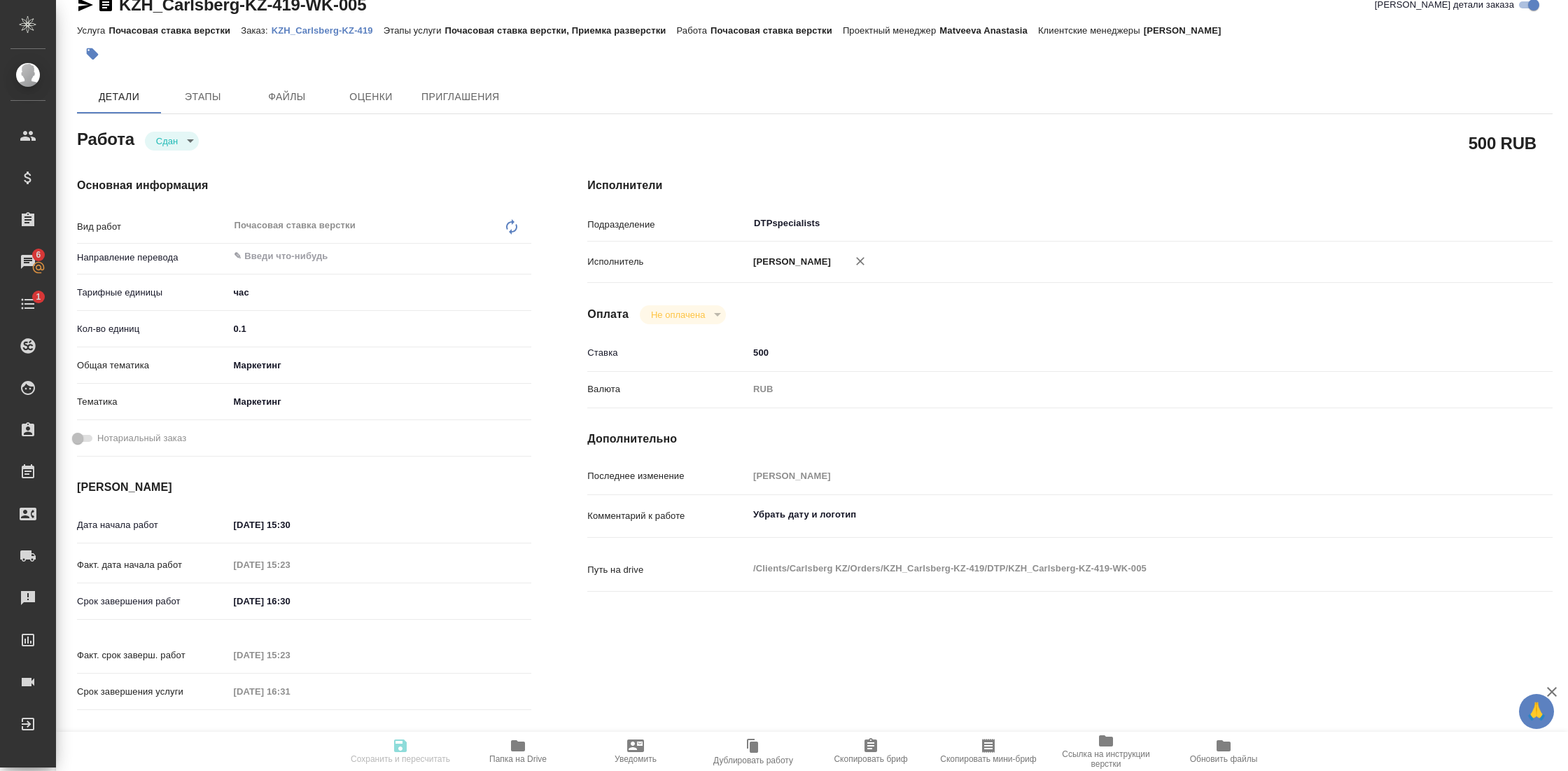
type textarea "x"
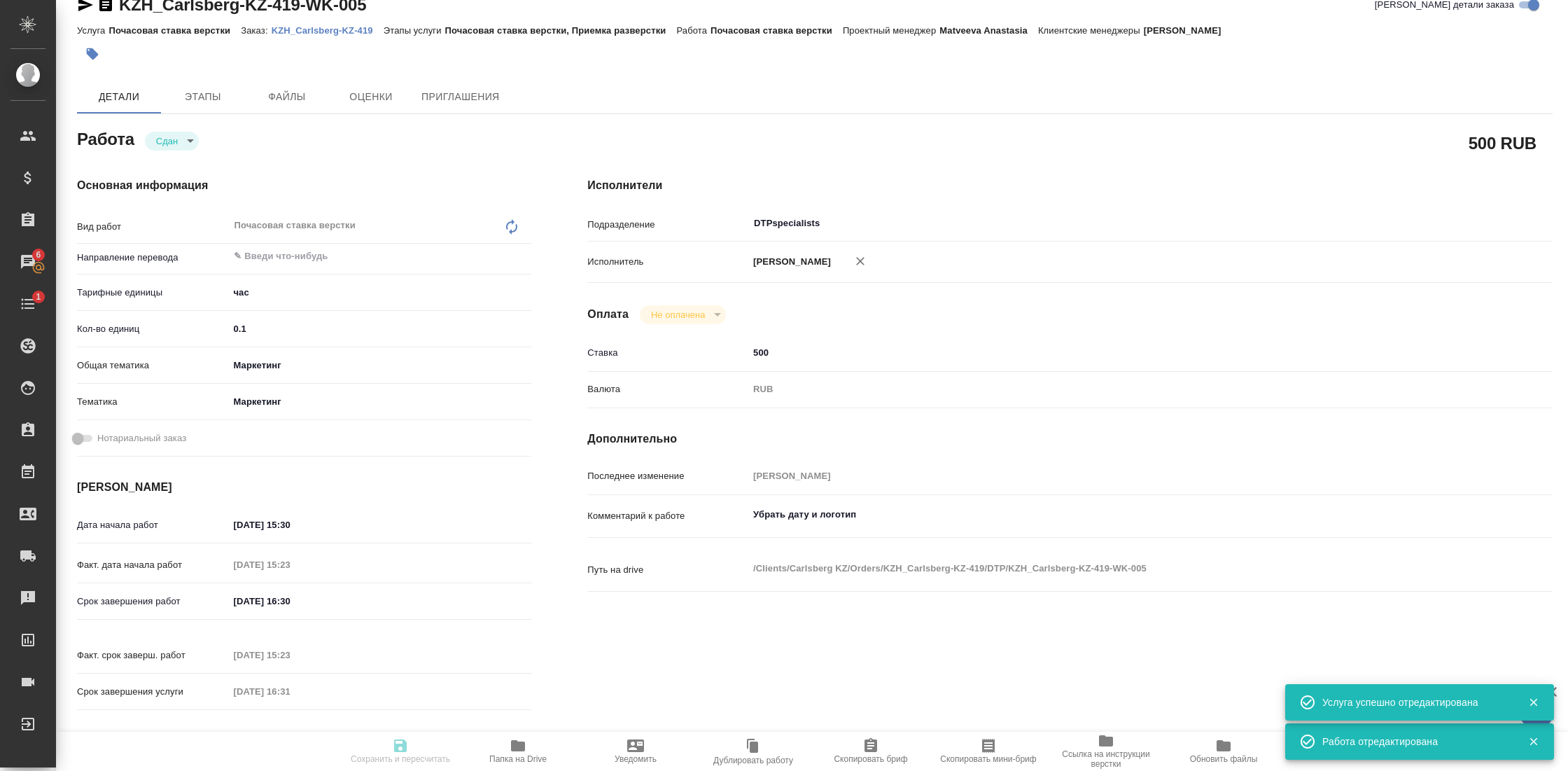
type textarea "x"
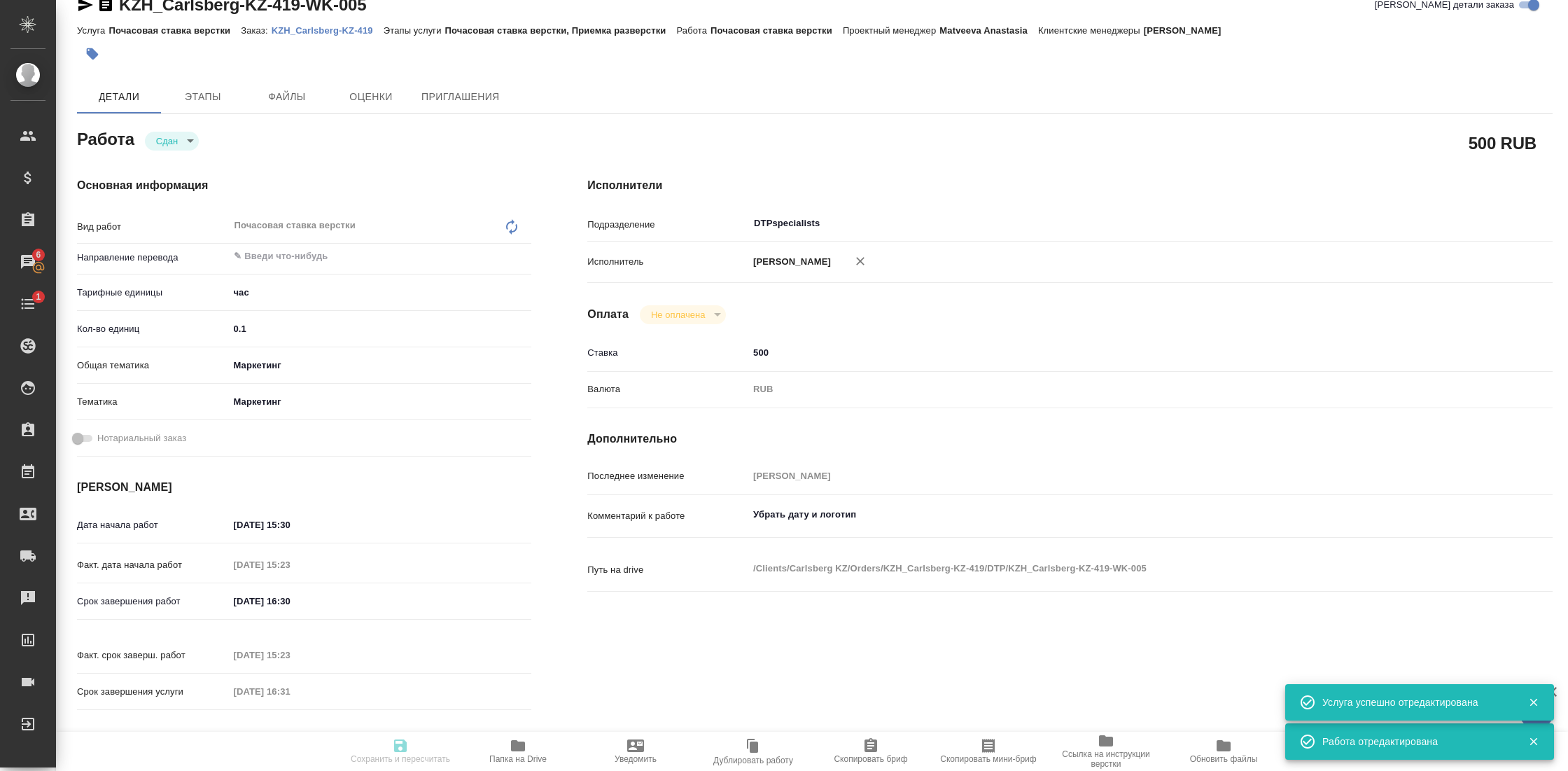
type textarea "x"
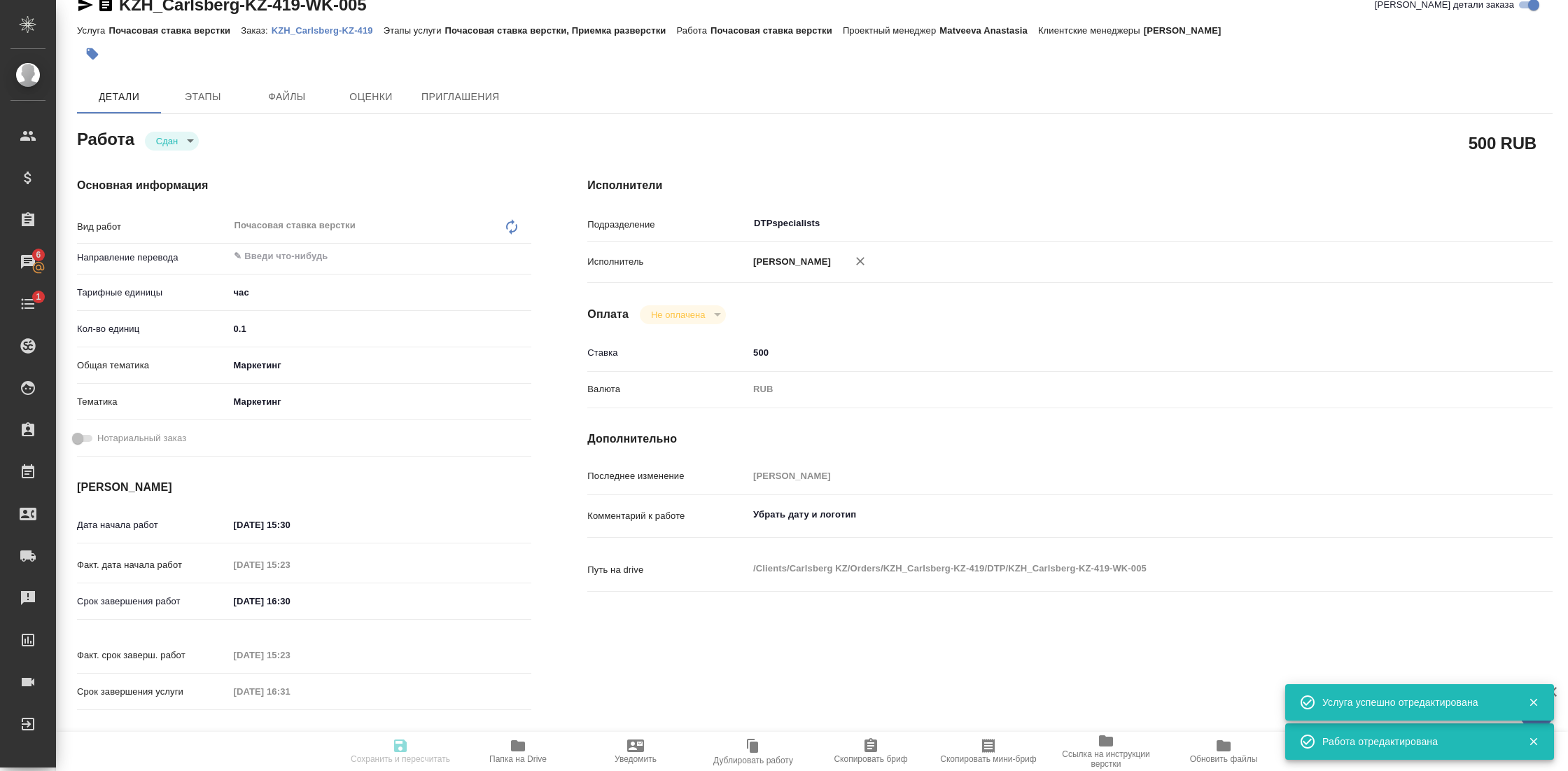
type textarea "x"
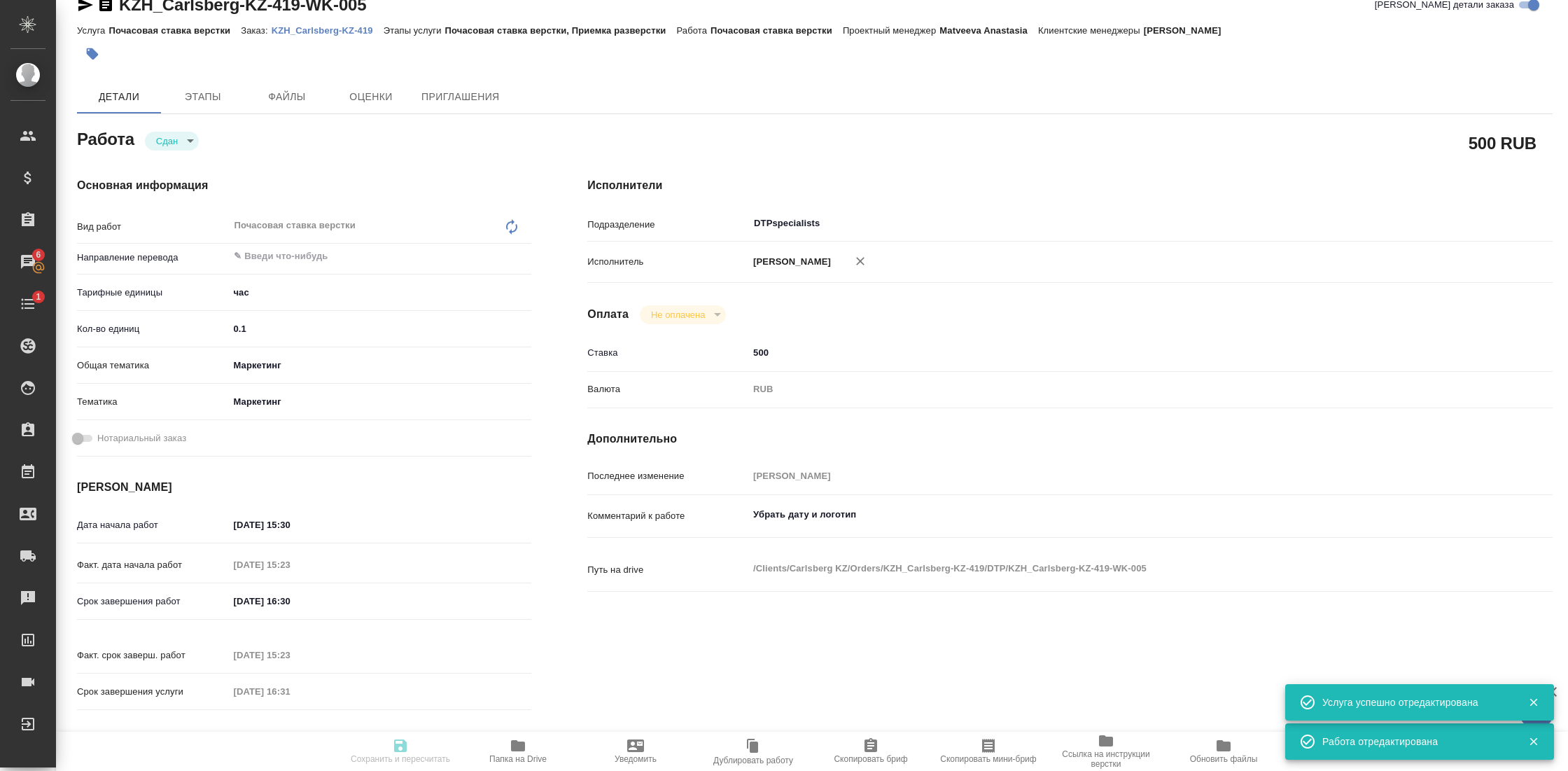
type textarea "x"
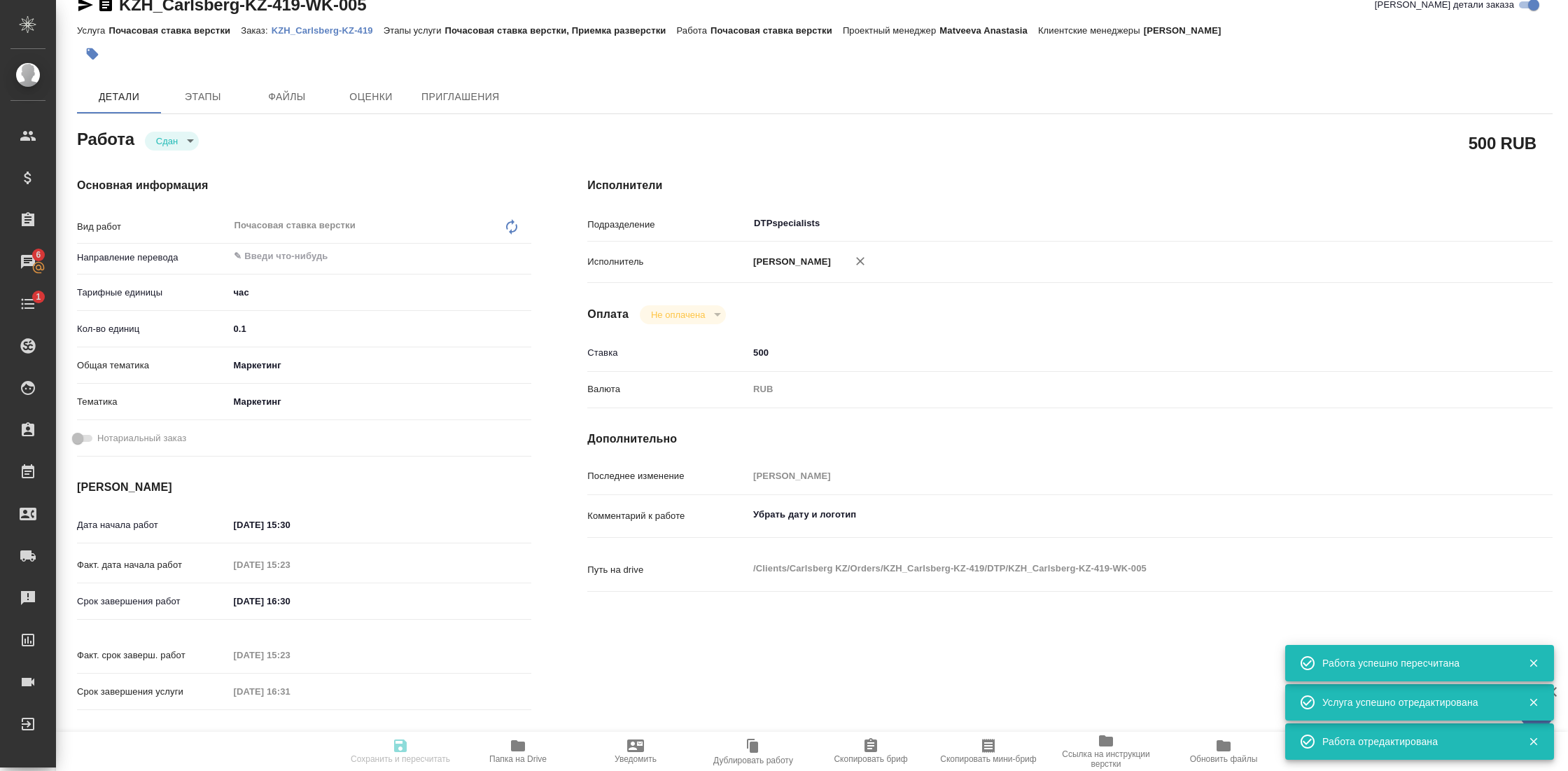
type input "closed"
type textarea "Почасовая ставка верстки"
type textarea "x"
type input "5a8b1489cc6b4906c91bfd93"
type input "0.1"
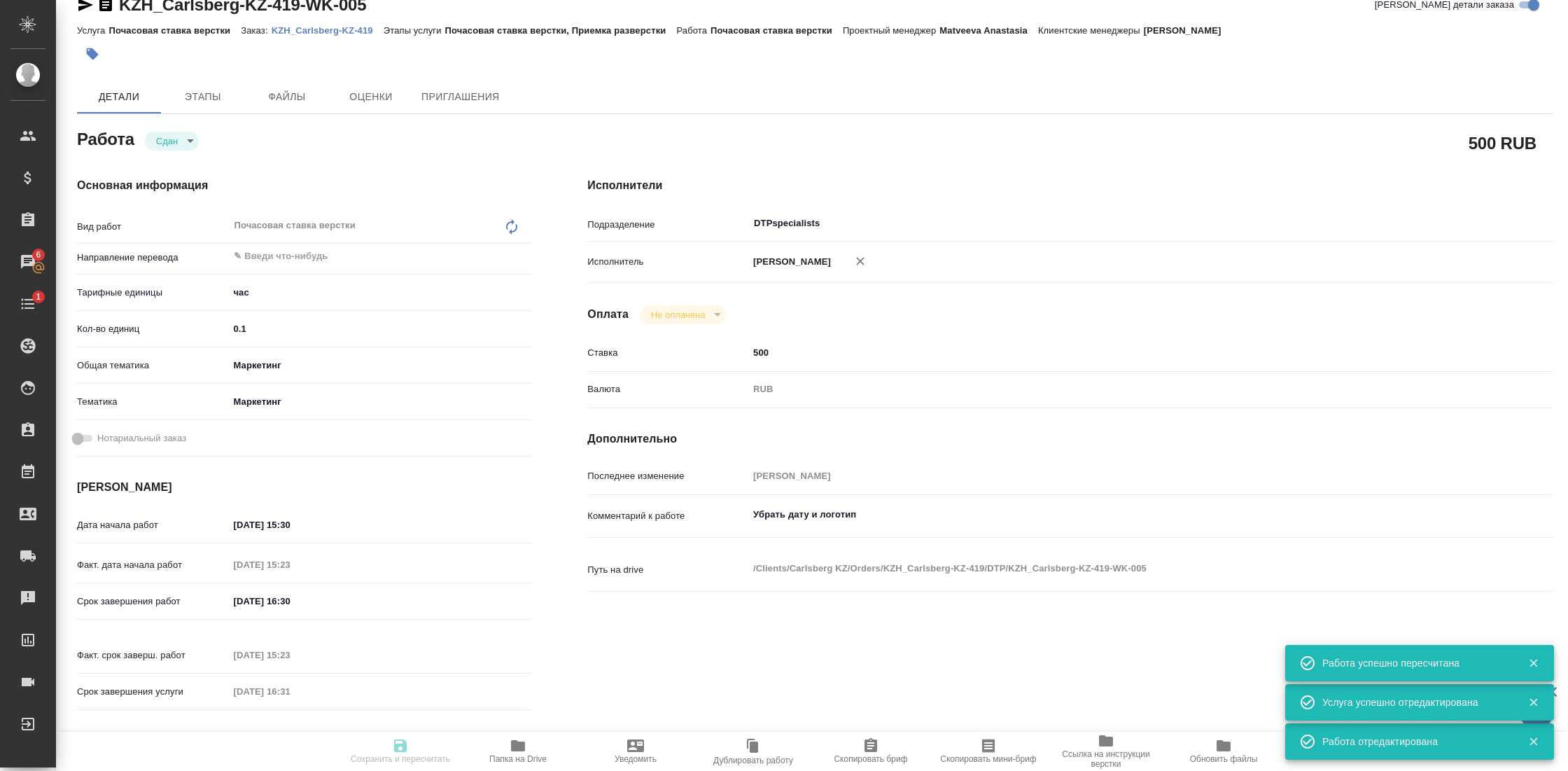
type input "marketing"
type input "5a8b8b956a9677013d343d63"
type input "[DATE] 15:30"
type input "24.09.2025 15:23"
type input "24.09.2025 16:30"
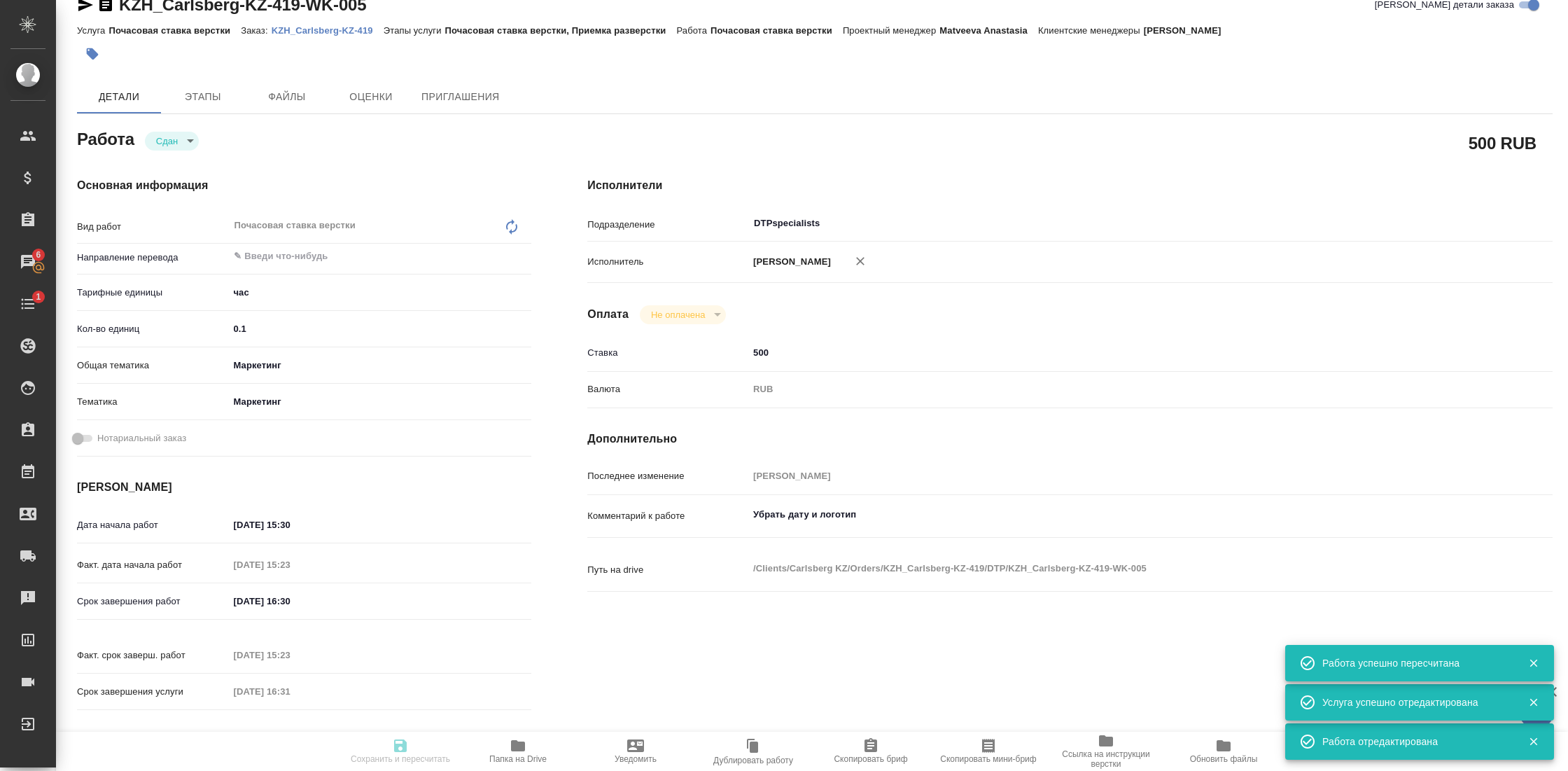
type input "24.09.2025 15:23"
type input "24.09.2025 16:31"
type input "DTPspecialists"
type input "notPayed"
type input "500"
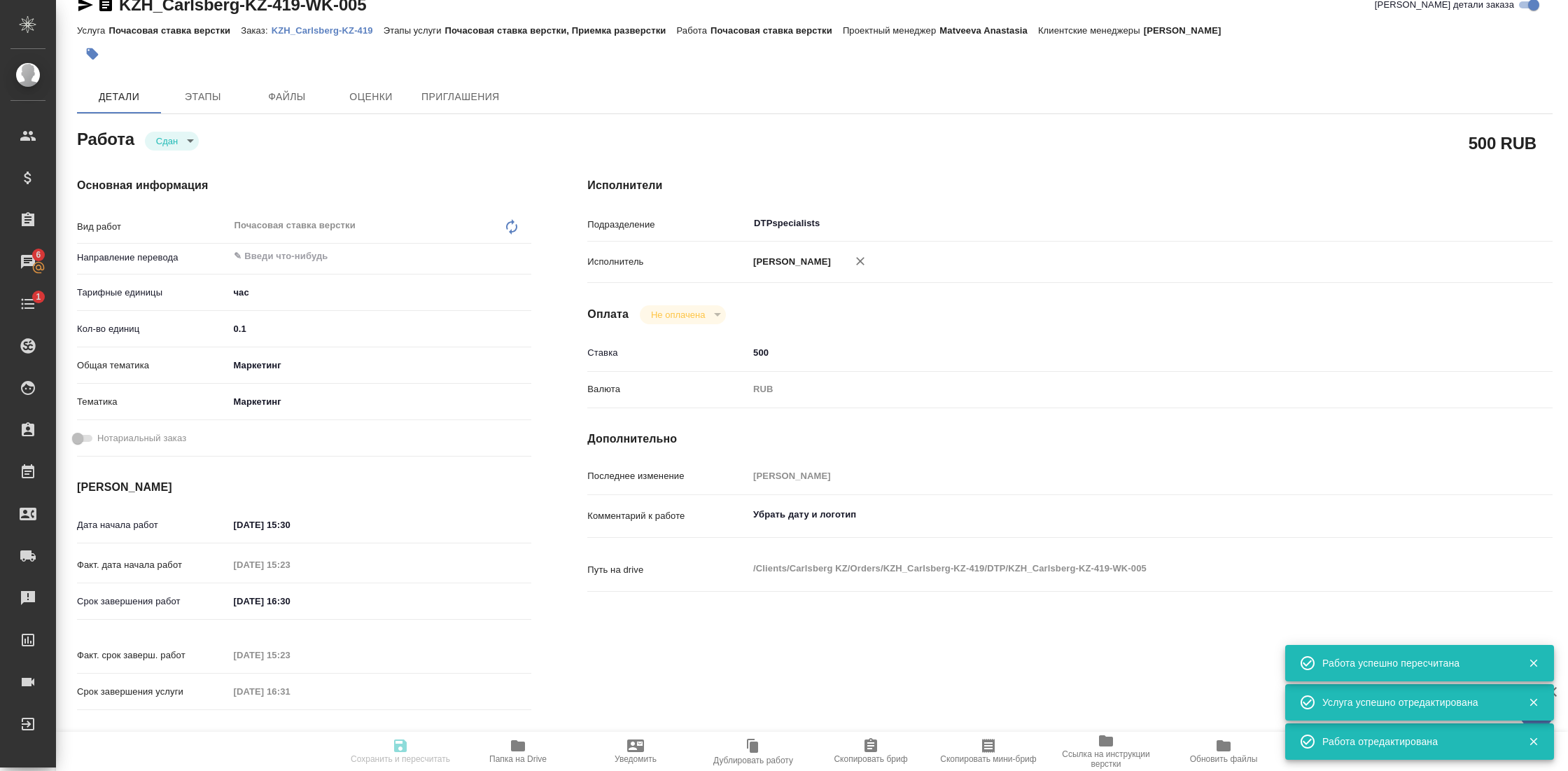
type input "RUB"
type input "Гостев Юрий"
type textarea "Убрать дату и логотип"
type textarea "x"
type textarea "/Clients/Carlsberg KZ/Orders/KZH_Carlsberg-KZ-419/DTP/KZH_Carlsberg-KZ-419-WK-0…"
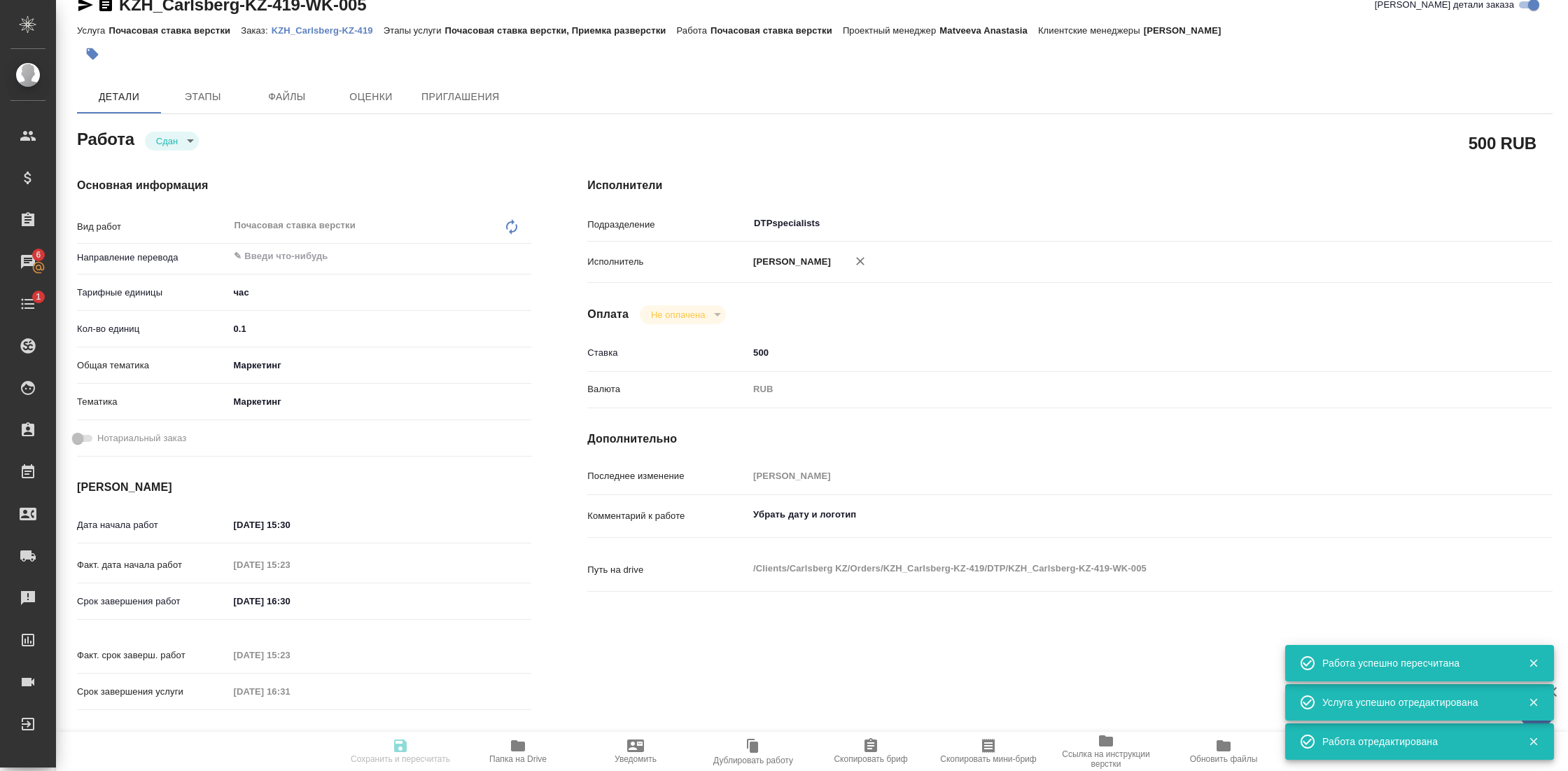
type textarea "x"
type input "KZH_Carlsberg-KZ-419"
type input "Почасовая ставка верстки"
type input "Почасовая ставка верстки, Приемка разверстки"
type input "Кошербаева Назерке"
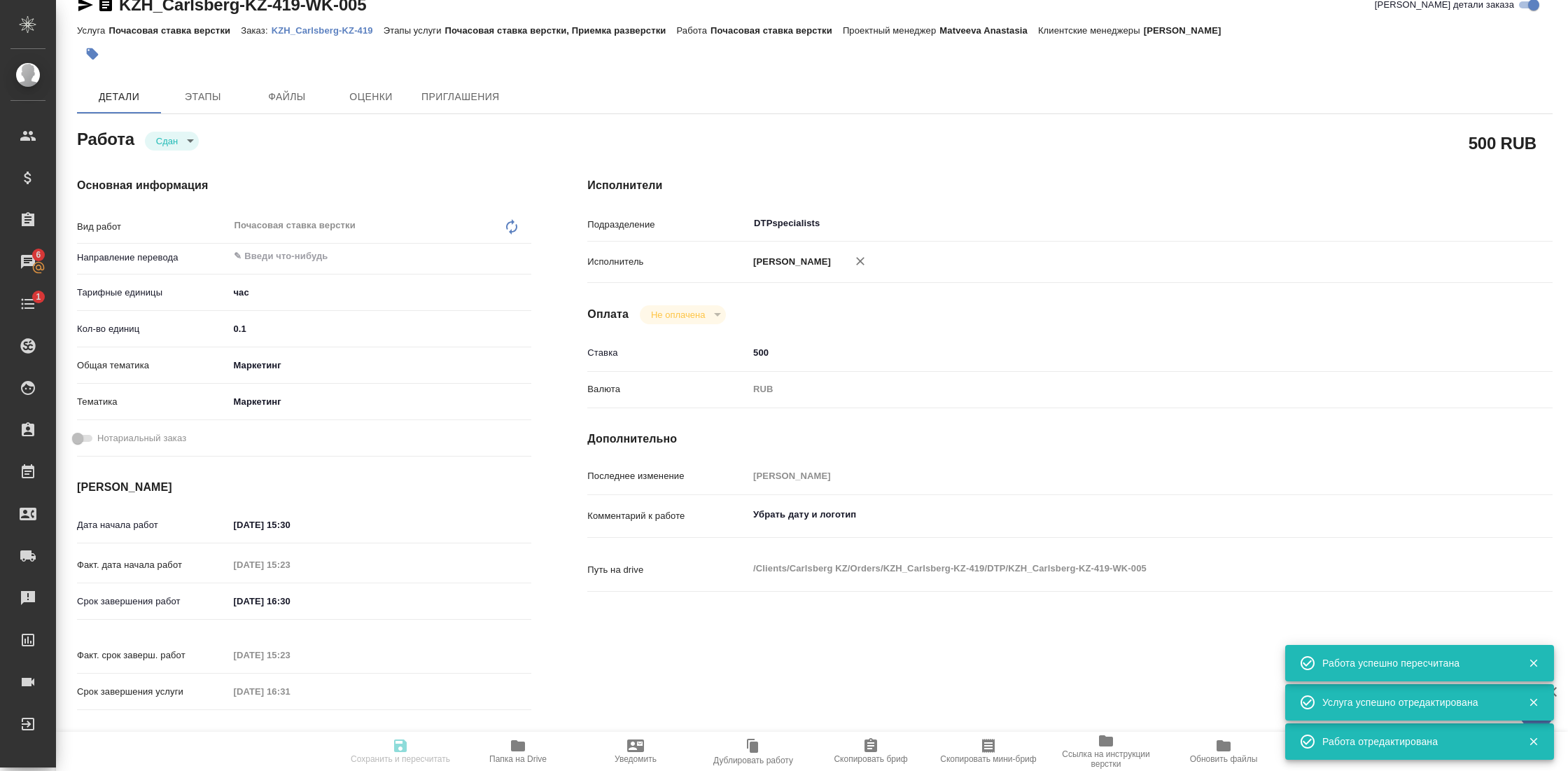
type input "[PERSON_NAME]"
type input "/Clients/Carlsberg KZ/Orders/KZH_Carlsberg-KZ-419"
type textarea "x"
type textarea "просят убрать на слайде дату и логотип"
type textarea "x"
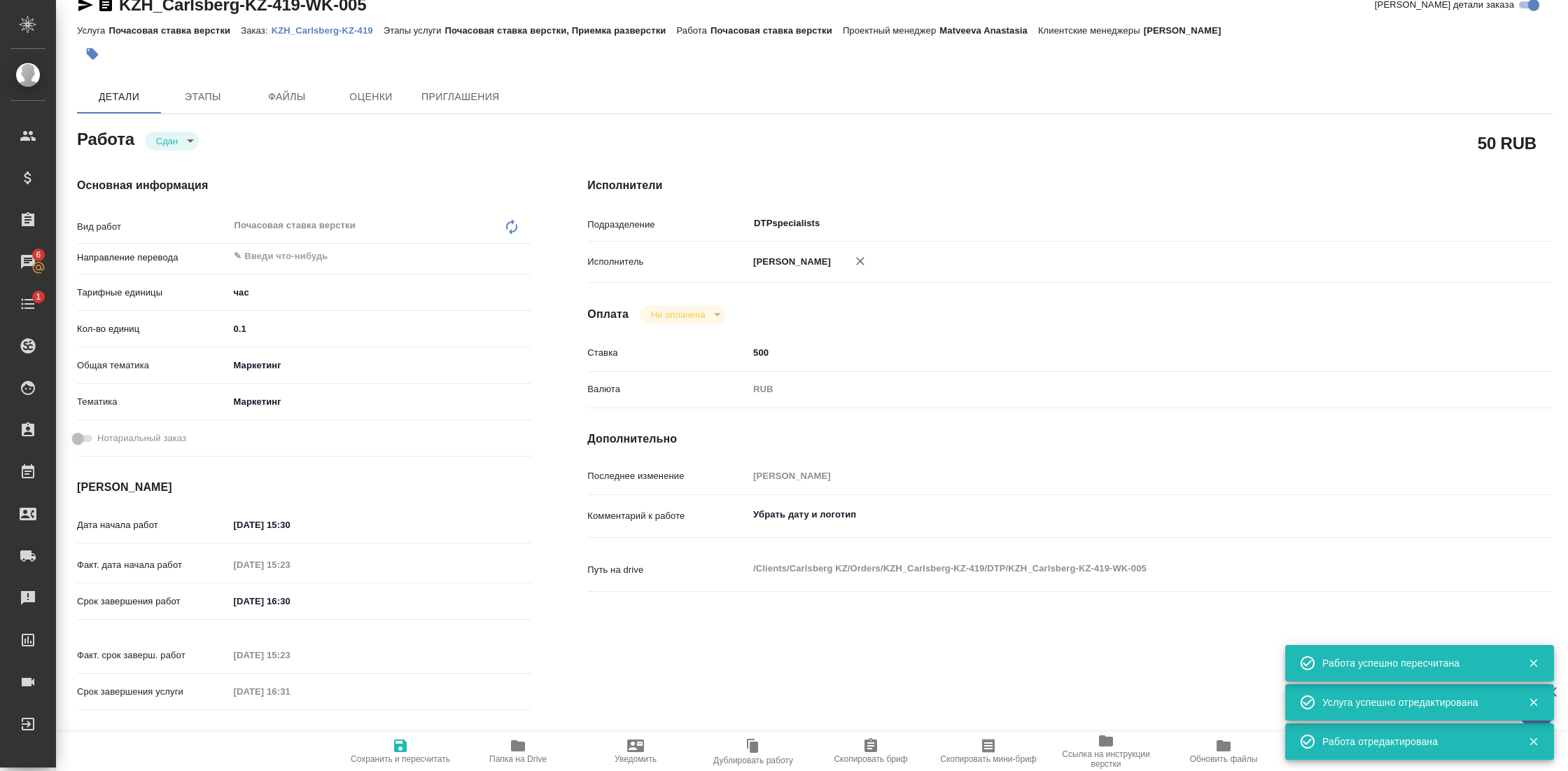
type textarea "x"
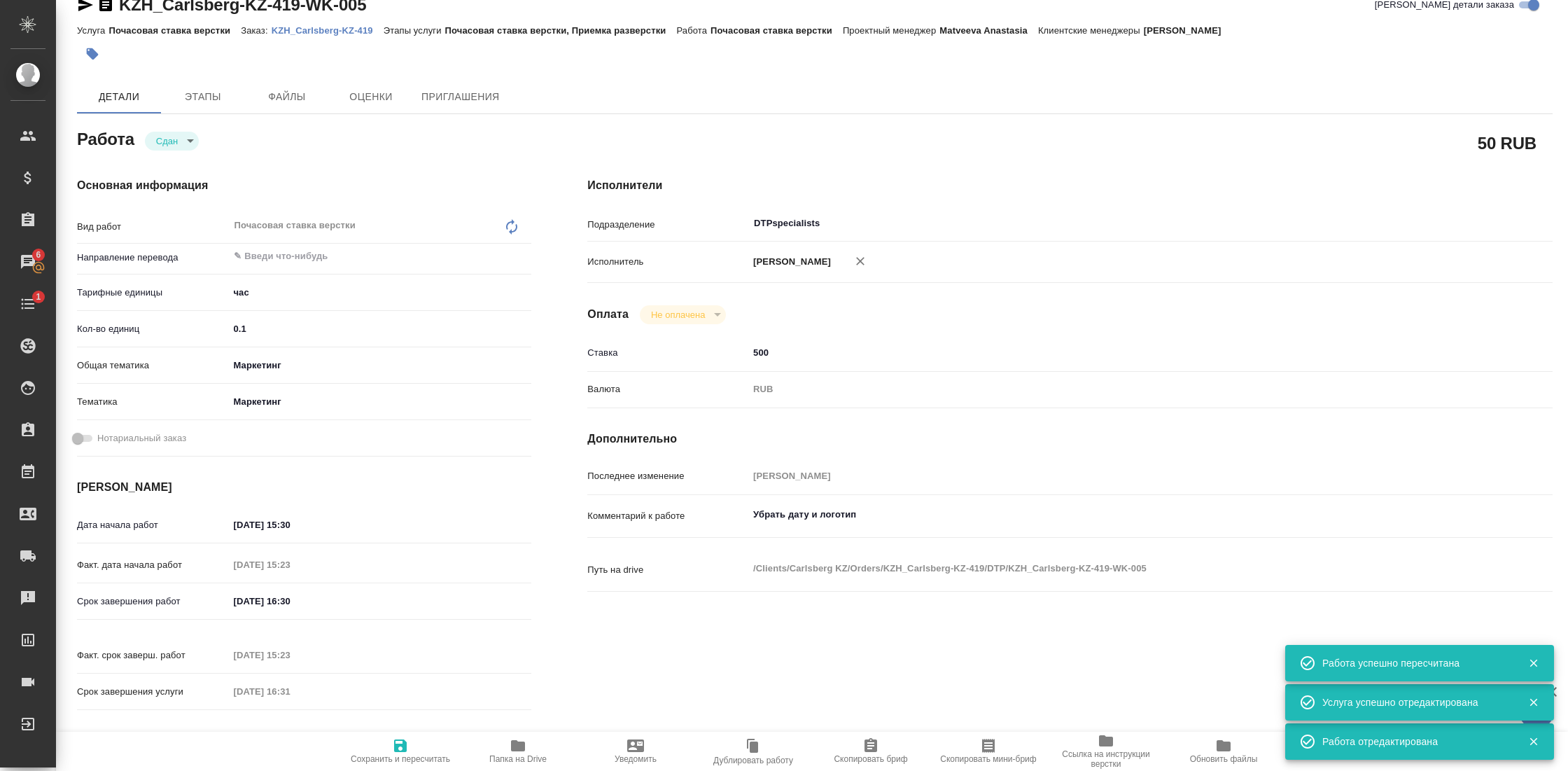
type textarea "x"
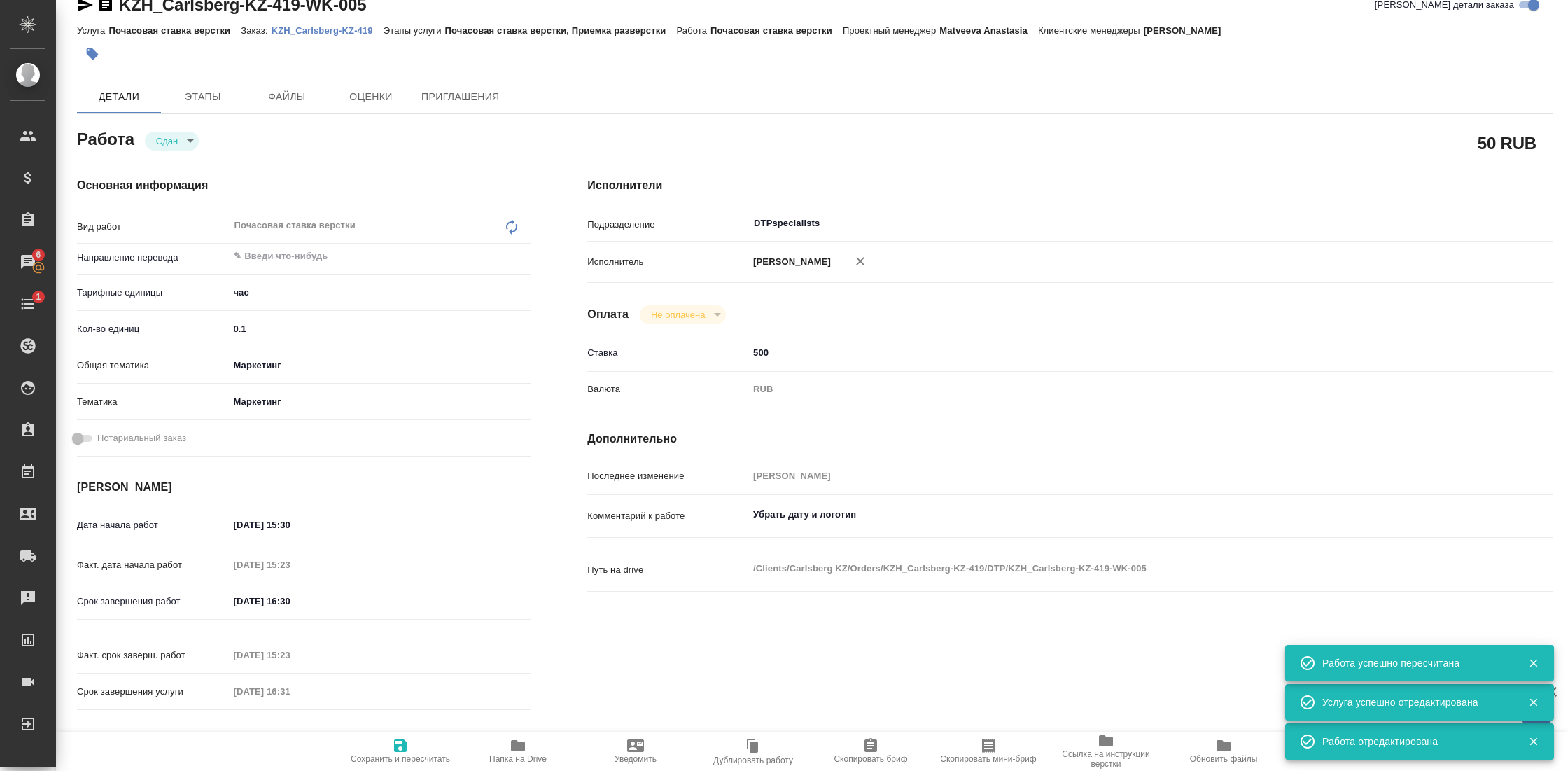
type textarea "x"
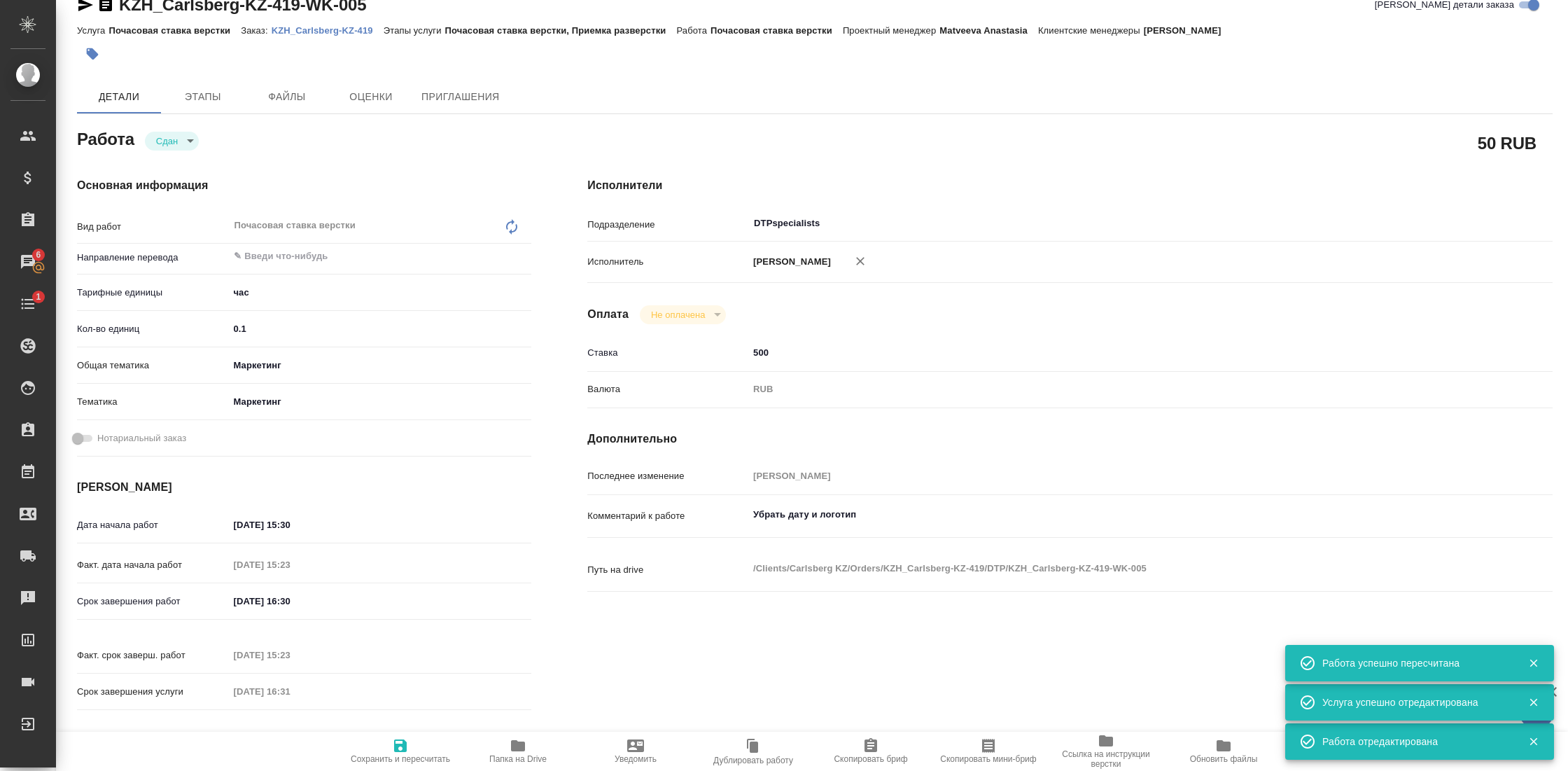
type textarea "x"
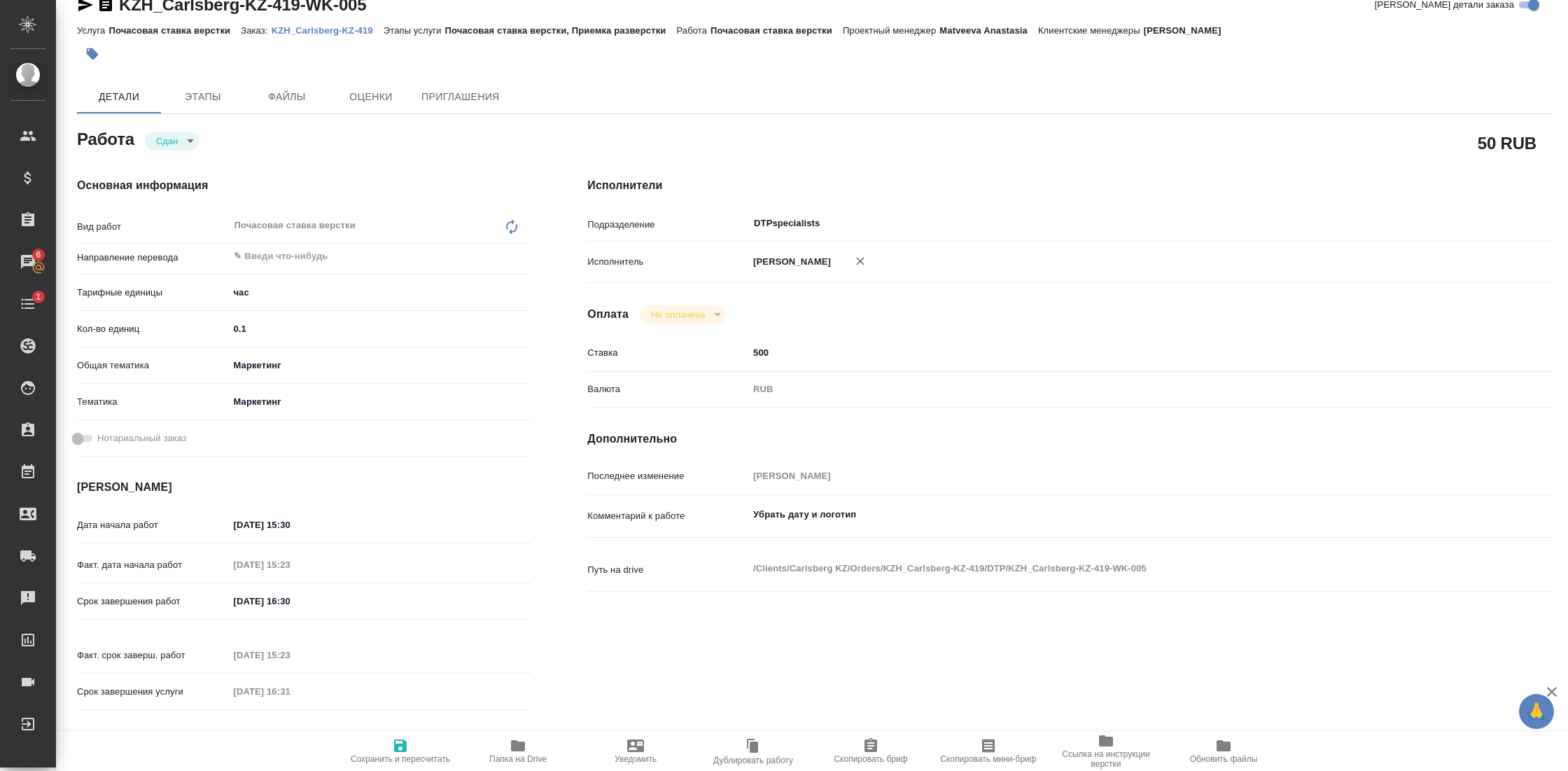
click at [346, 32] on p "KZH_Carlsberg-KZ-419" at bounding box center [327, 30] width 112 height 10
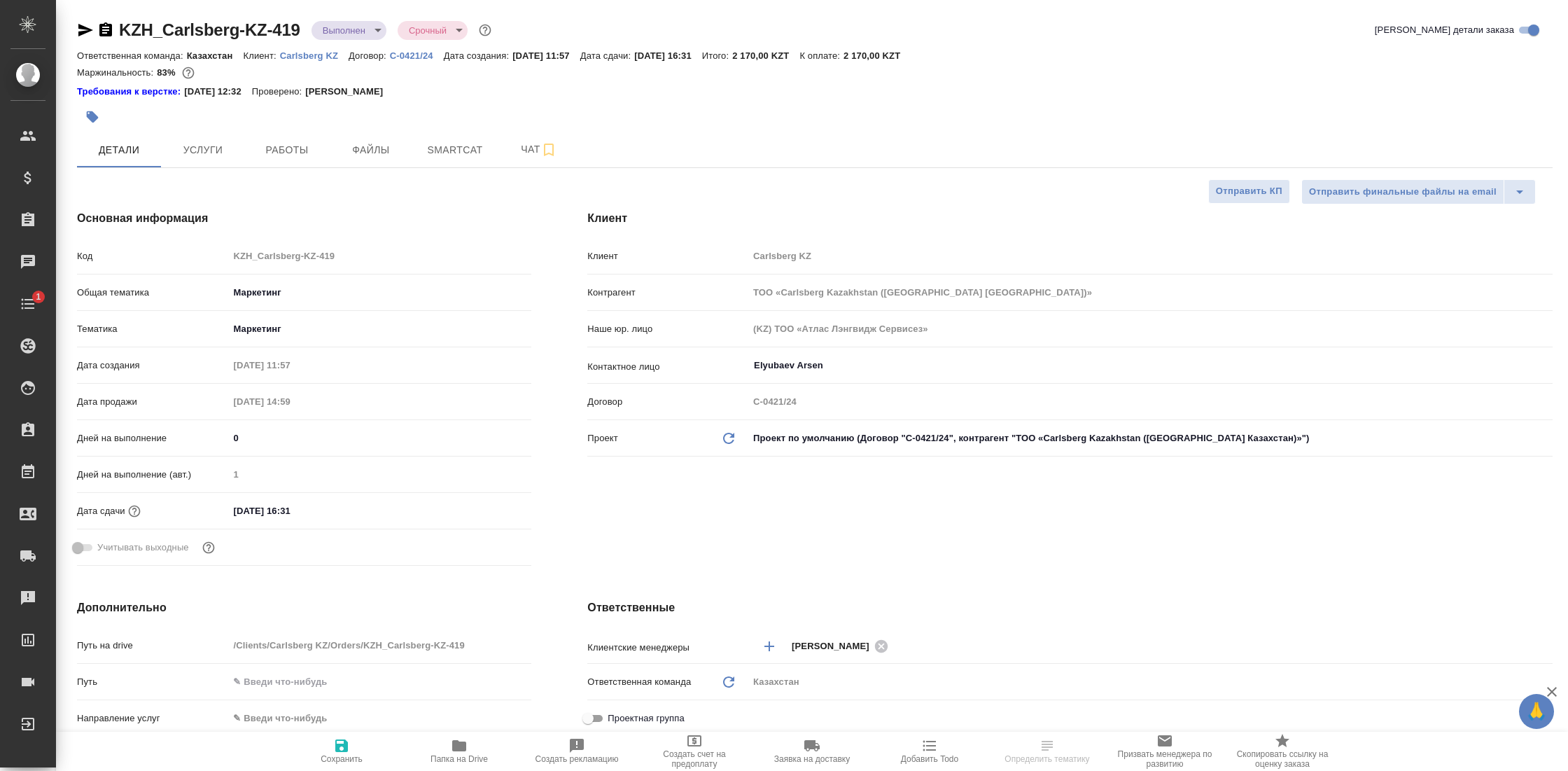
select select "RU"
click at [527, 143] on span "Чат" at bounding box center [538, 150] width 67 height 18
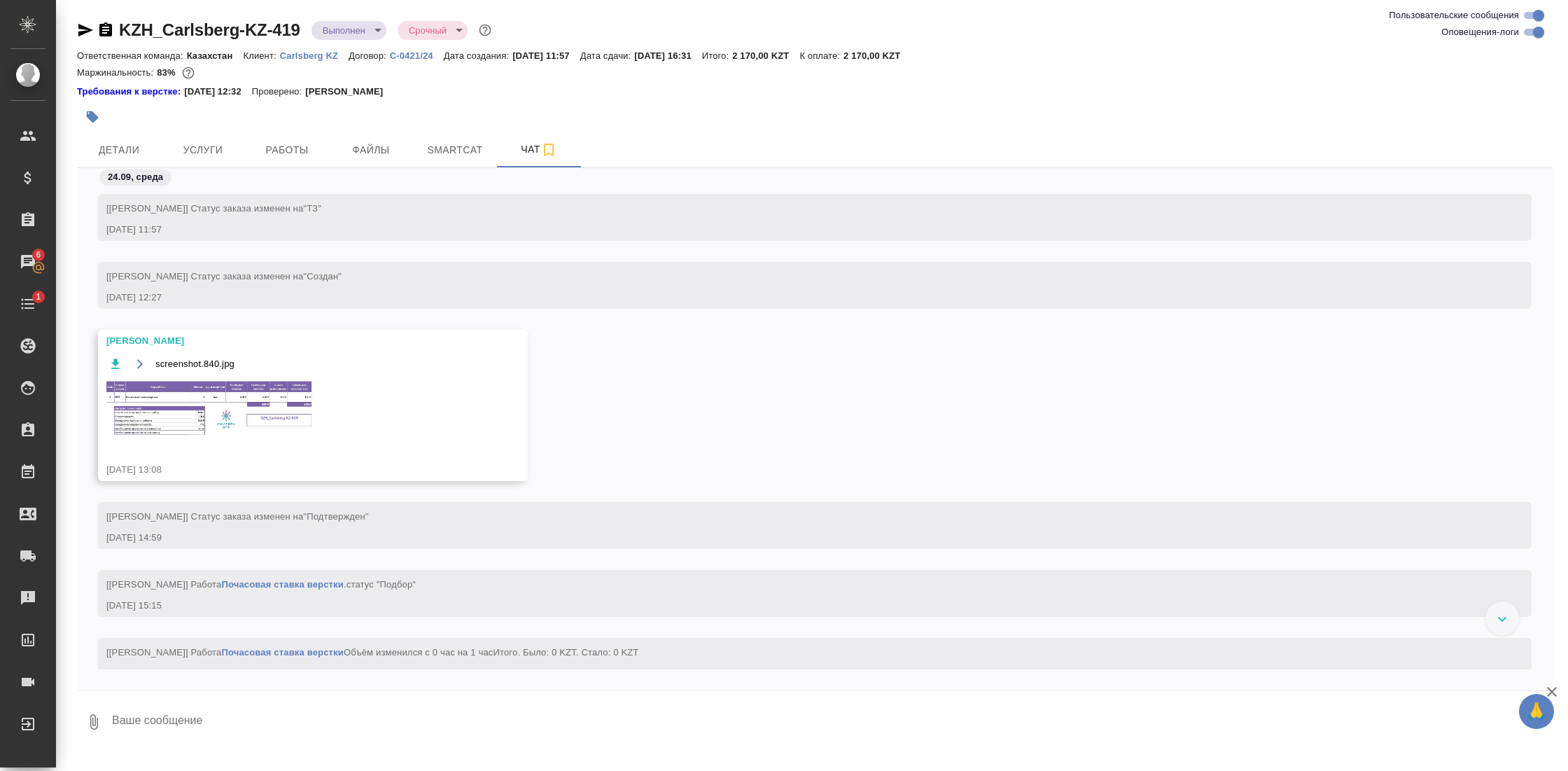
click at [189, 406] on img at bounding box center [211, 408] width 210 height 59
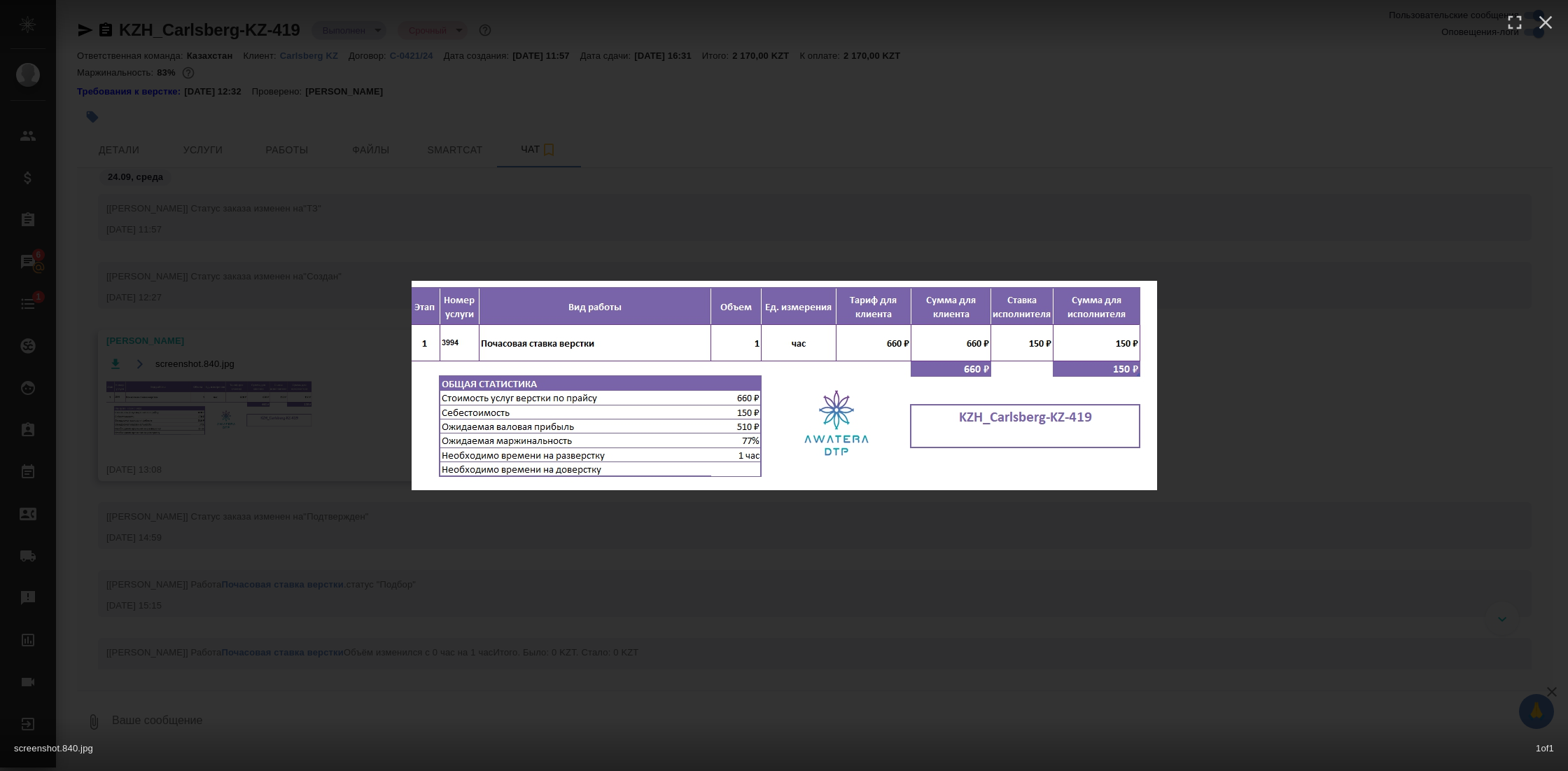
click at [702, 116] on div "screenshot.840.jpg 1 of 1" at bounding box center [784, 385] width 1568 height 771
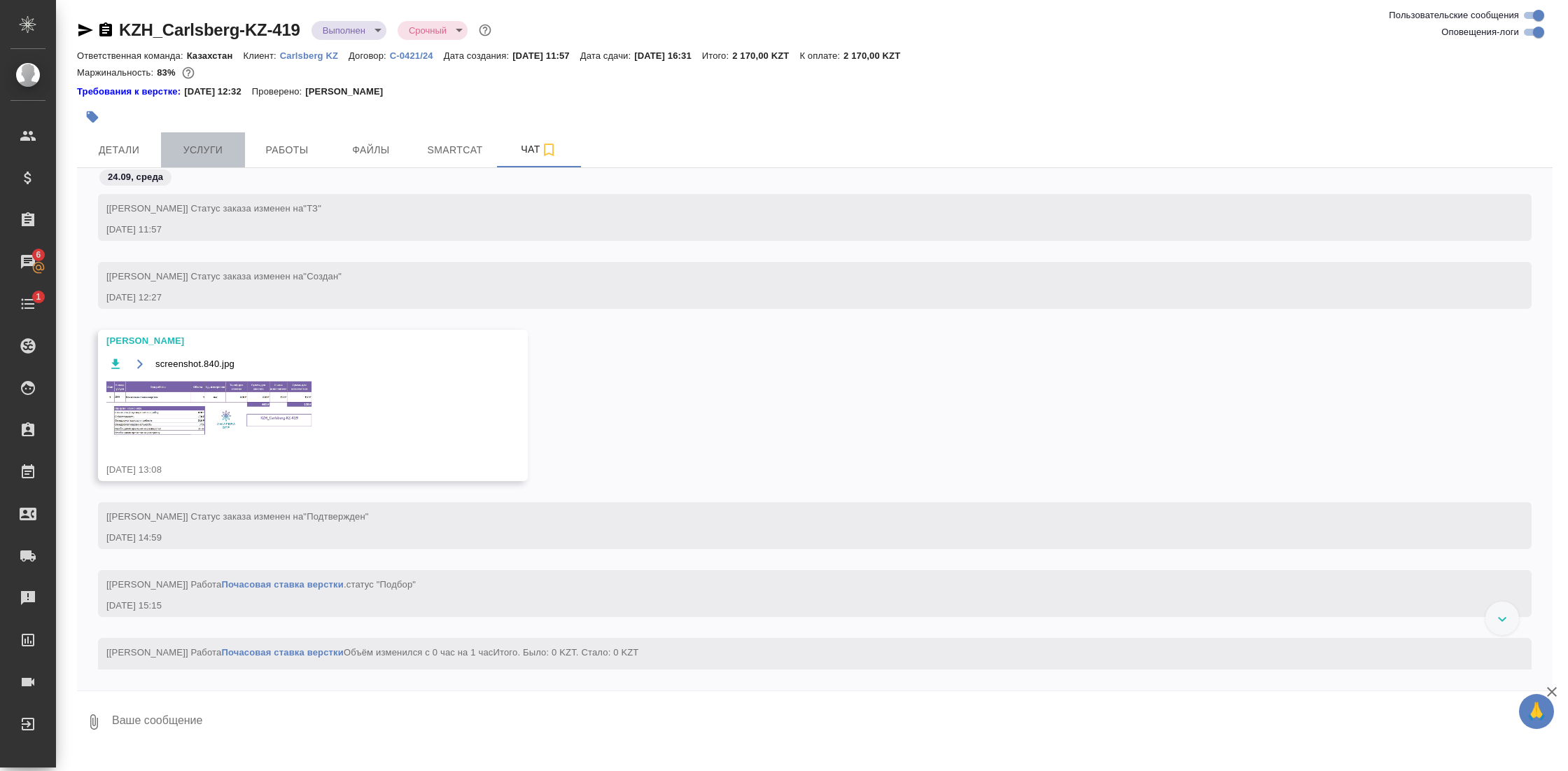
click at [197, 140] on button "Услуги" at bounding box center [203, 149] width 84 height 35
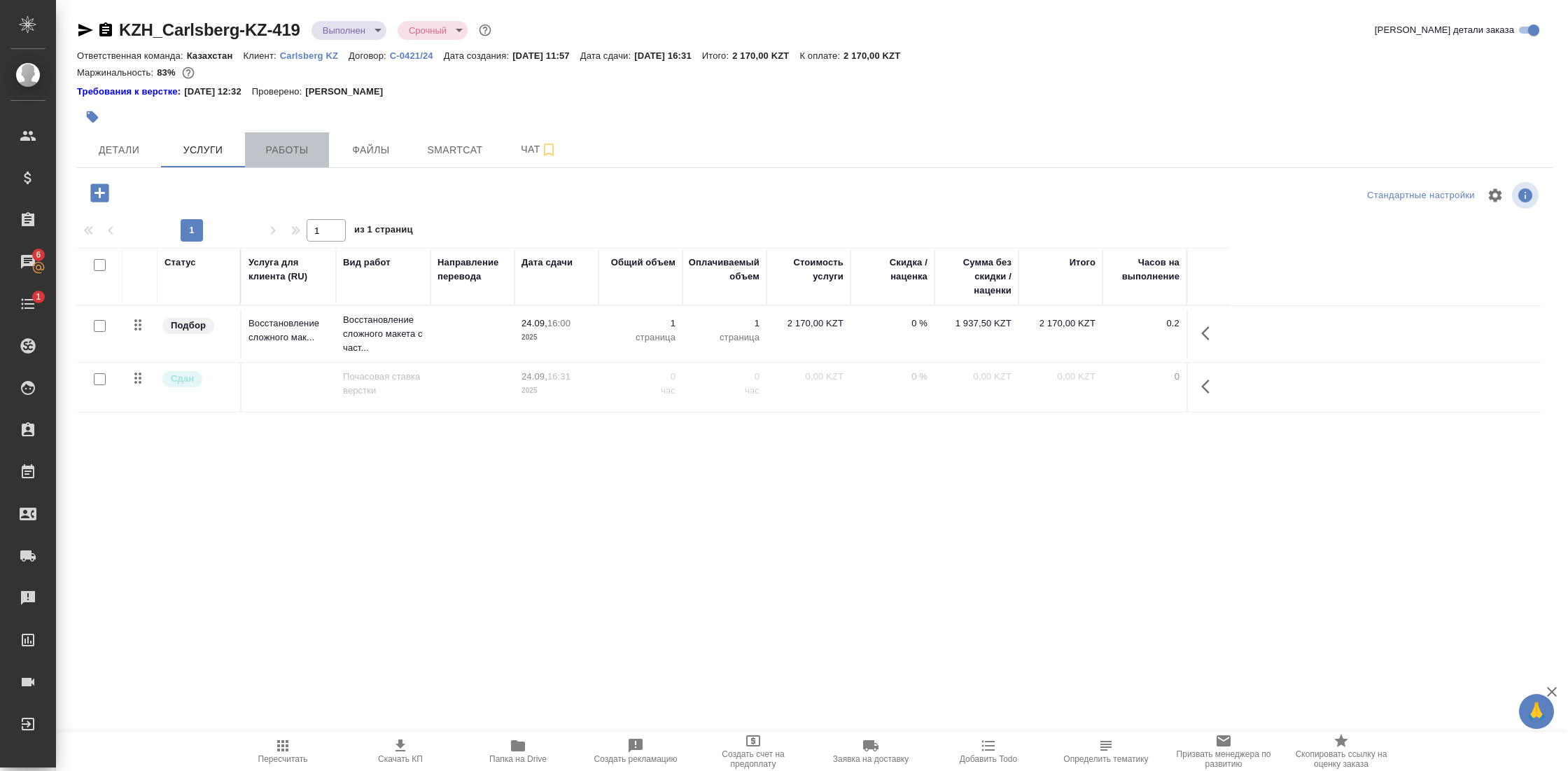
click at [286, 146] on span "Работы" at bounding box center [287, 151] width 67 height 18
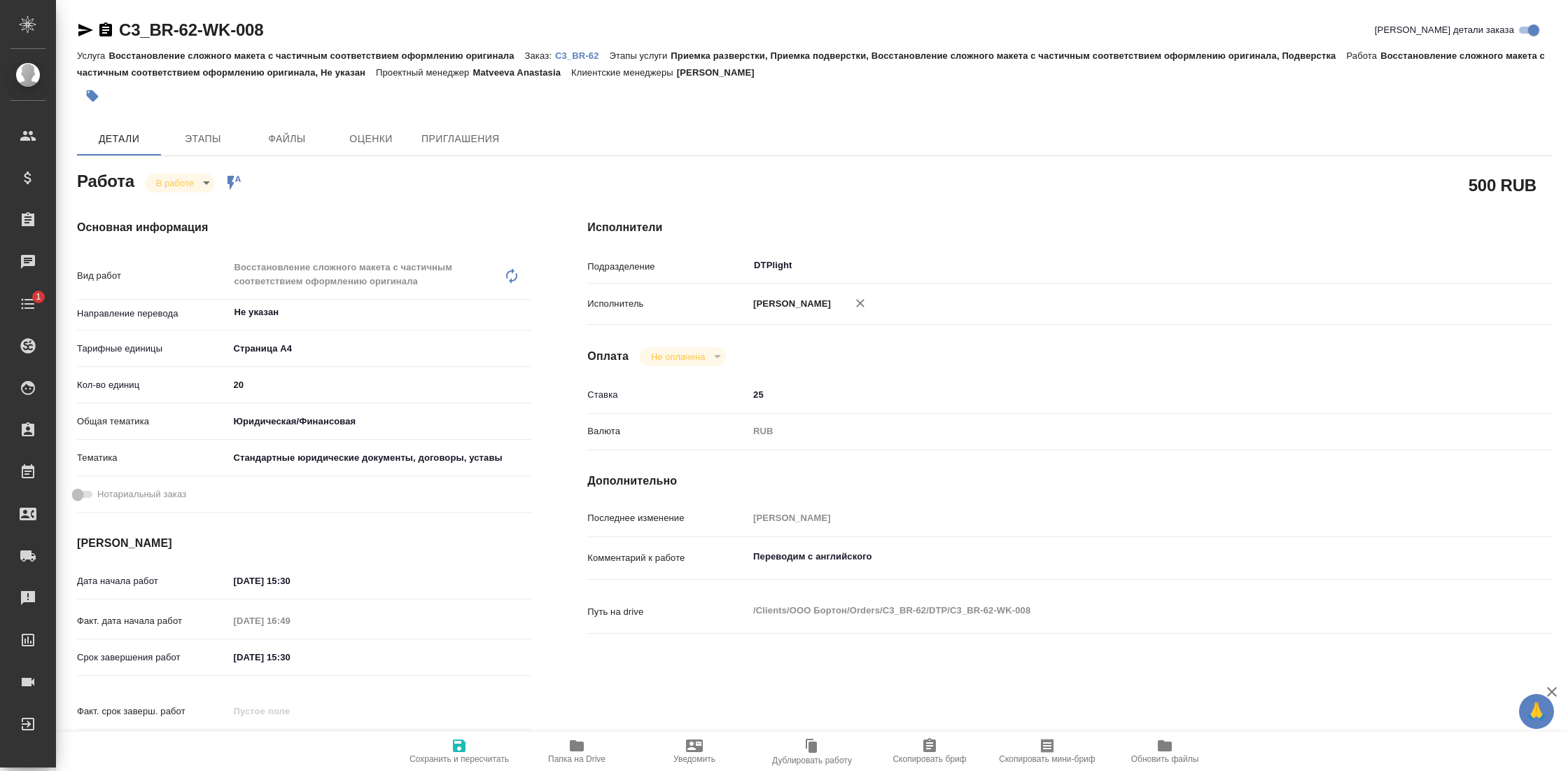
type textarea "x"
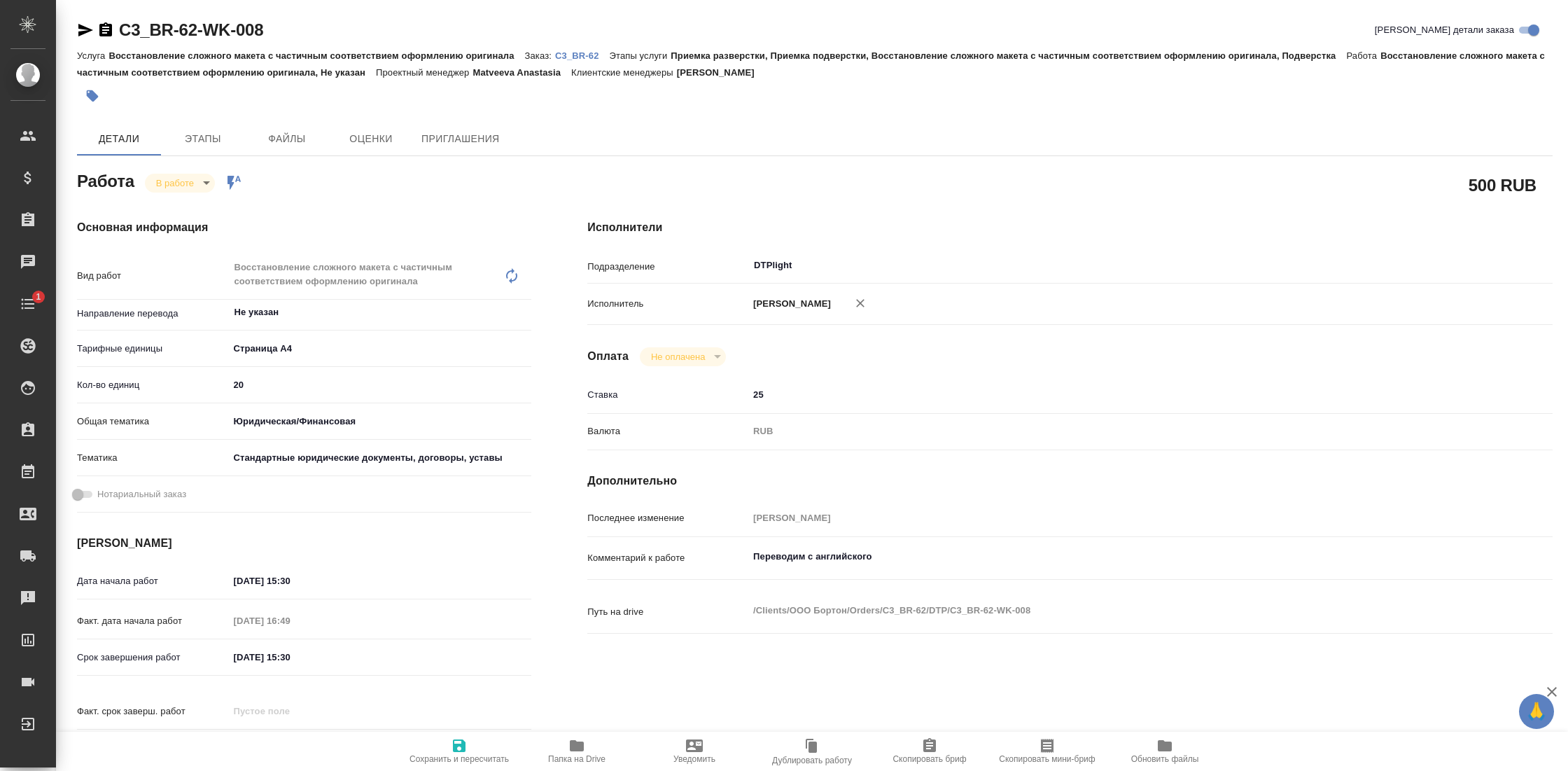
type textarea "x"
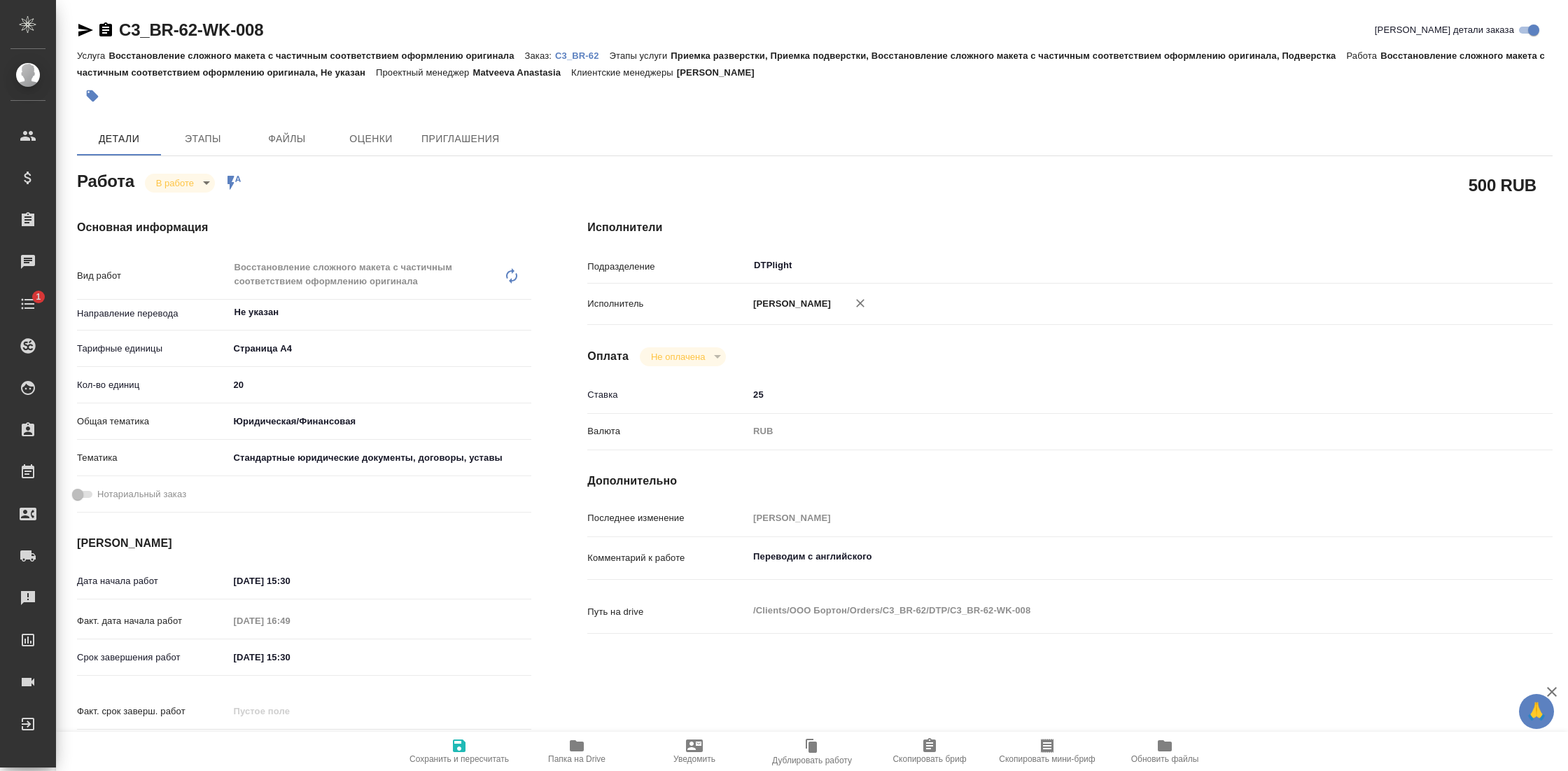
type textarea "x"
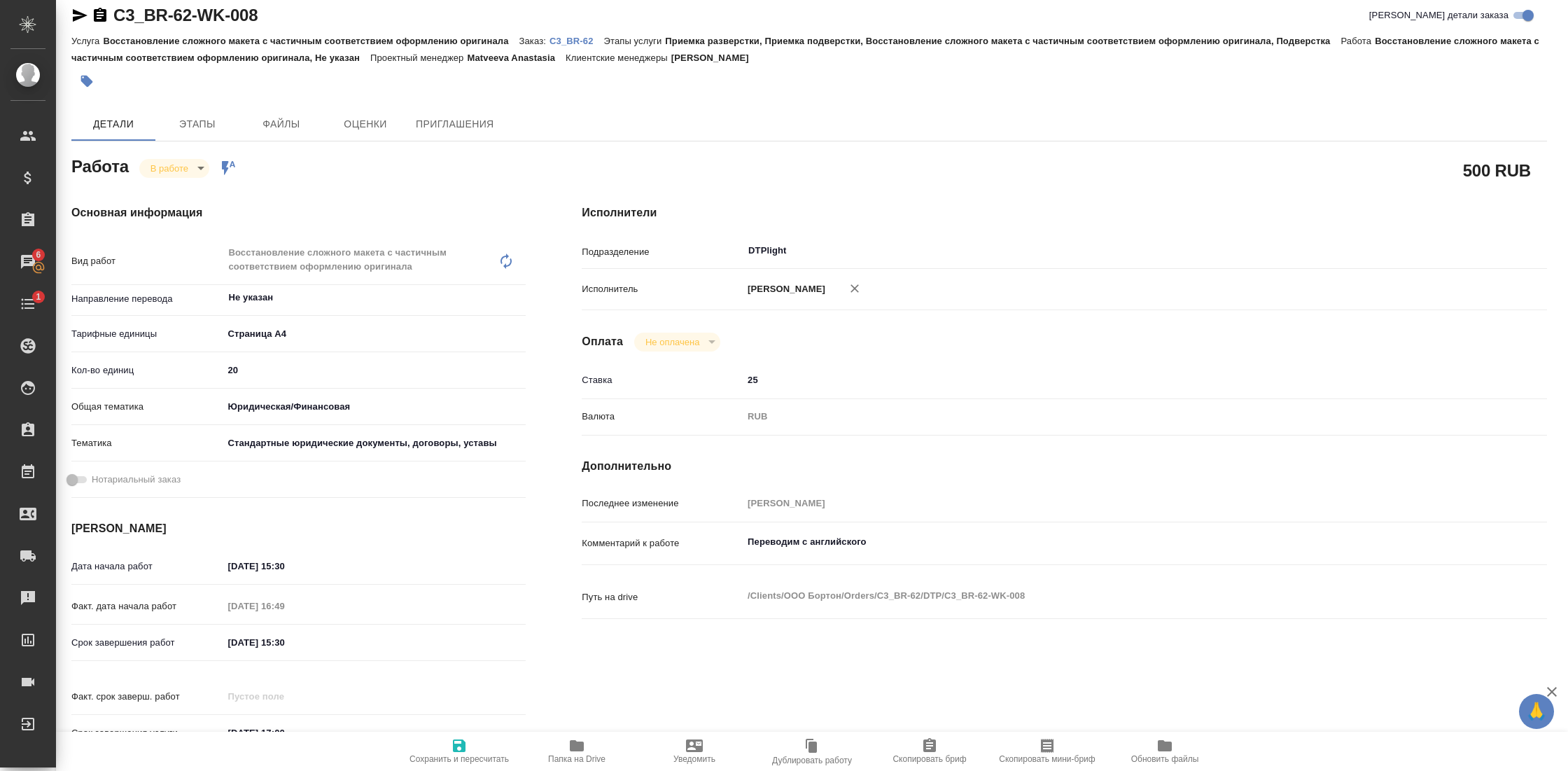
scroll to position [17, 6]
click at [574, 737] on icon "button" at bounding box center [577, 745] width 17 height 17
